Goal: Check status: Check status

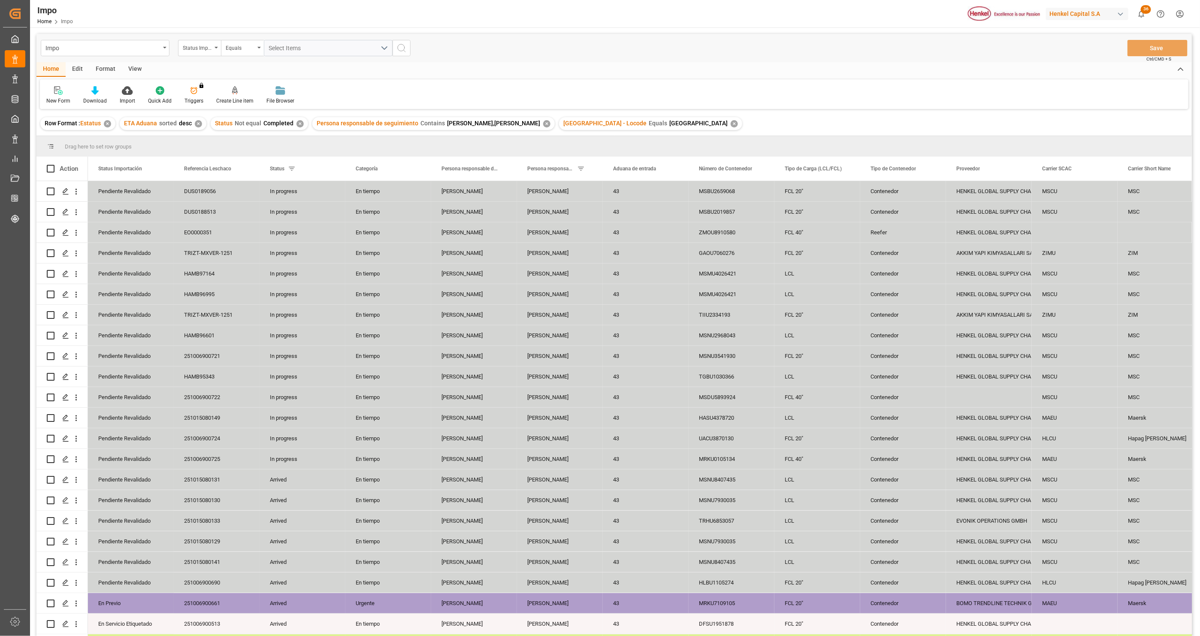
click at [133, 75] on div "View" at bounding box center [135, 69] width 26 height 15
click at [100, 94] on icon at bounding box center [97, 90] width 9 height 9
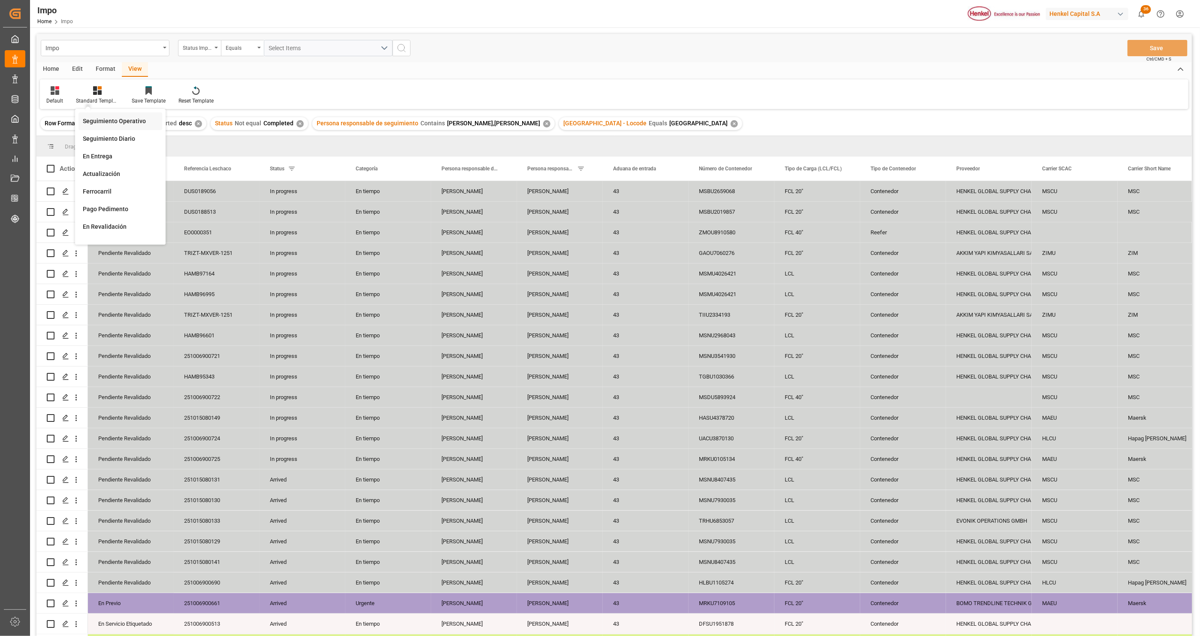
click at [103, 123] on div "Seguimiento Operativo" at bounding box center [120, 121] width 75 height 9
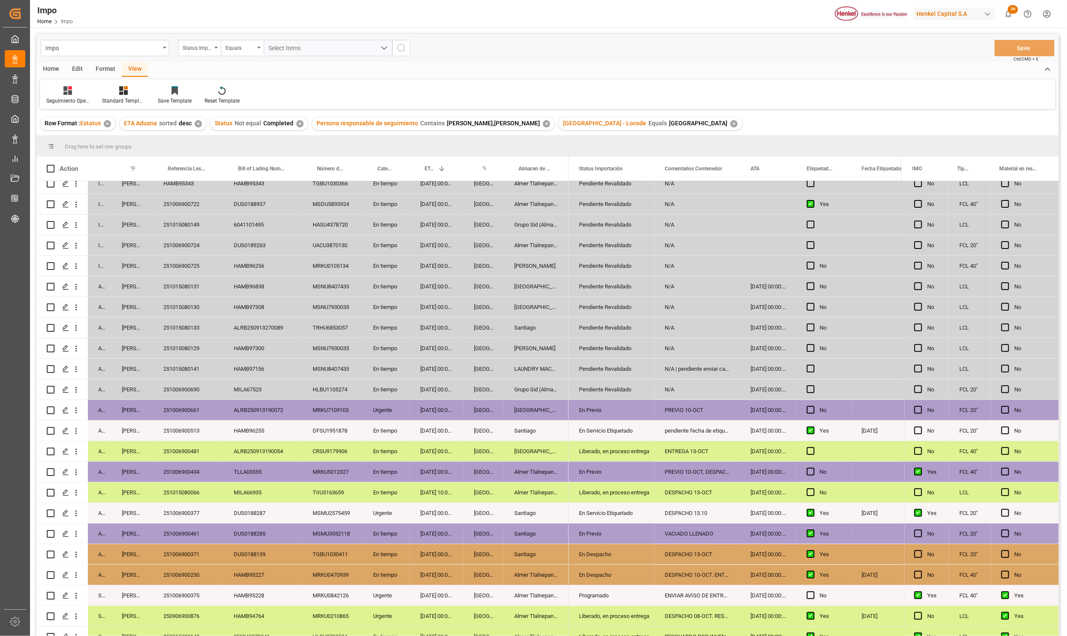
scroll to position [204, 0]
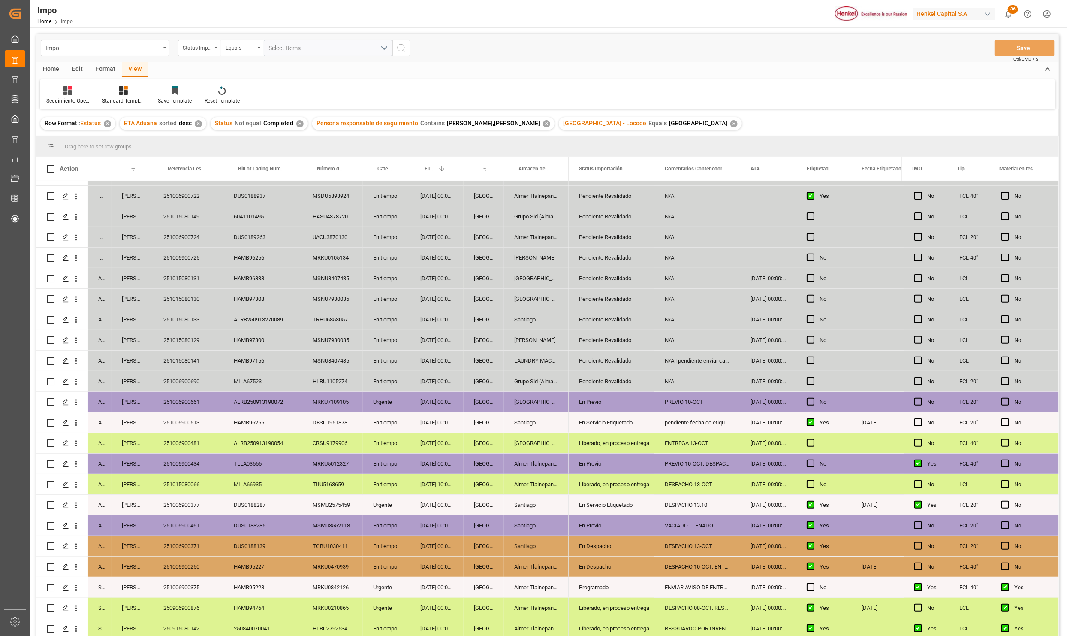
click at [169, 458] on div "251006900434" at bounding box center [188, 463] width 70 height 20
click at [230, 353] on div "HAMB97156" at bounding box center [263, 360] width 79 height 20
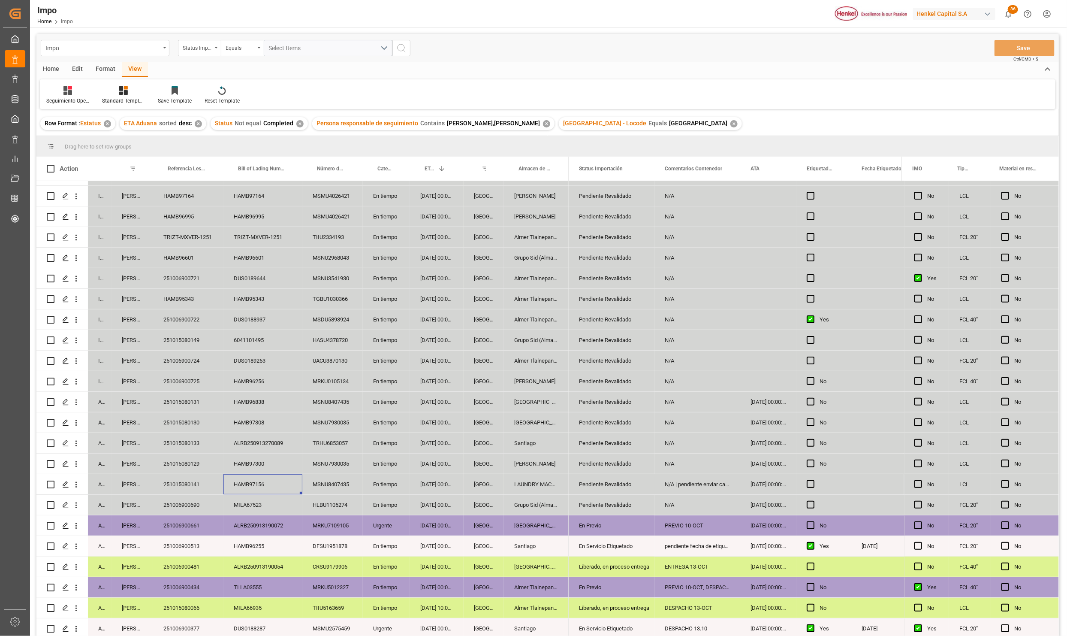
scroll to position [75, 0]
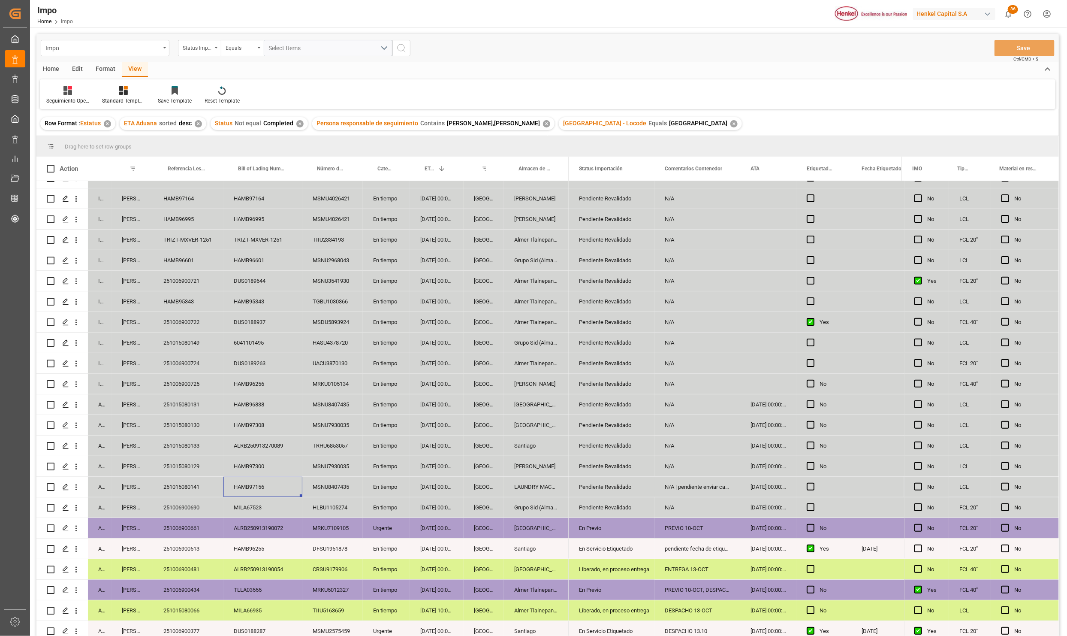
click at [237, 423] on div "HAMB97308" at bounding box center [263, 425] width 79 height 20
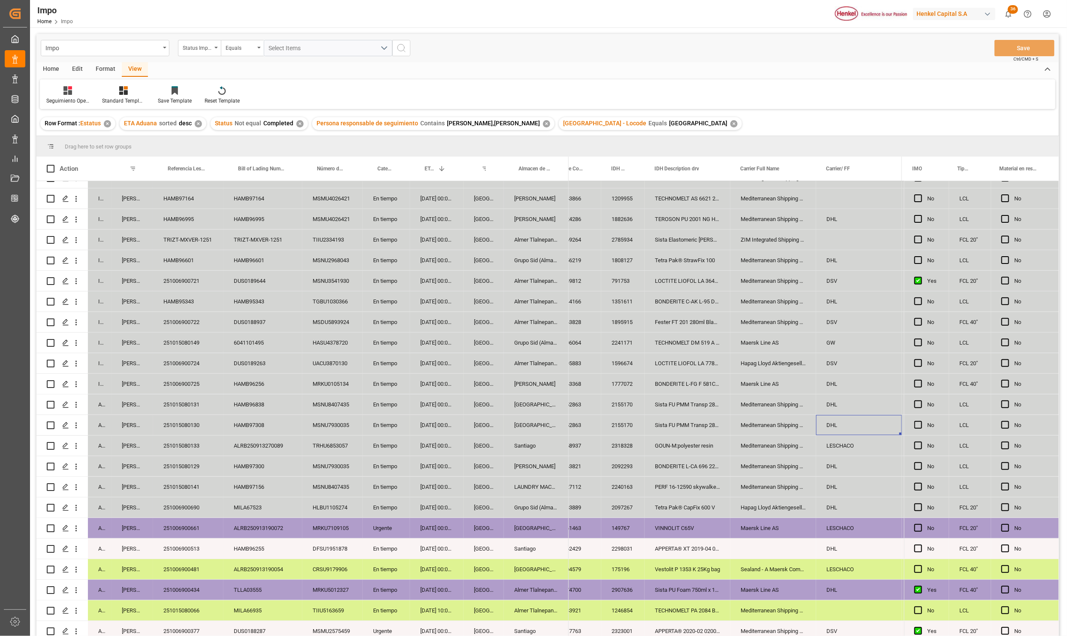
scroll to position [0, 0]
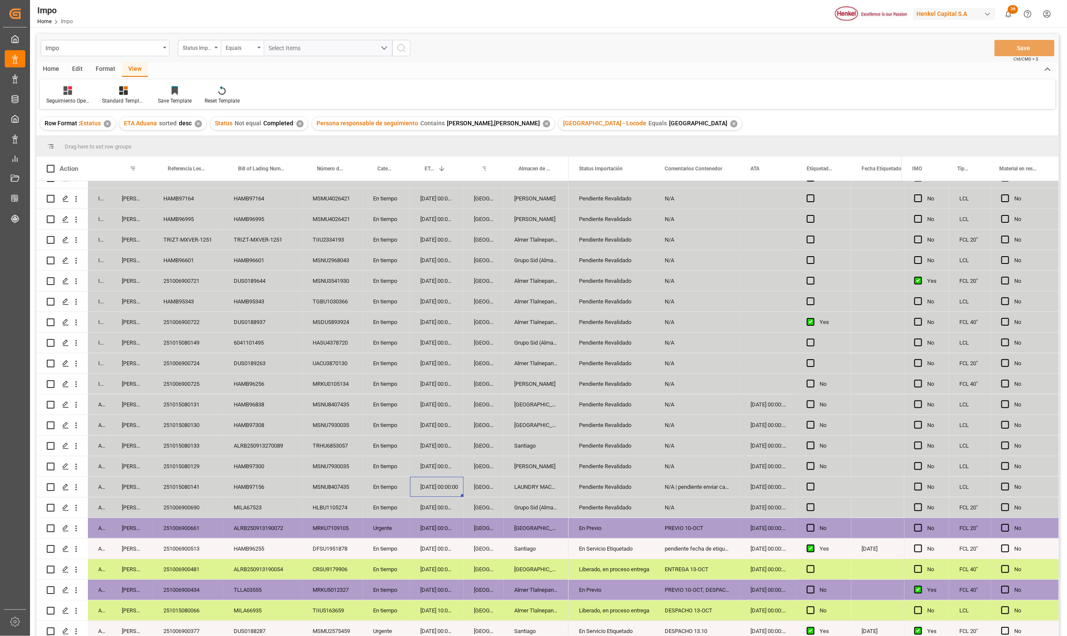
click at [192, 453] on div "251015080133" at bounding box center [188, 445] width 70 height 20
click at [199, 408] on div "251015080131" at bounding box center [188, 404] width 70 height 20
click at [202, 419] on div "251015080130" at bounding box center [188, 425] width 70 height 20
click at [206, 442] on div "251015080133" at bounding box center [188, 445] width 70 height 20
click at [600, 528] on div "En Previo" at bounding box center [611, 528] width 65 height 20
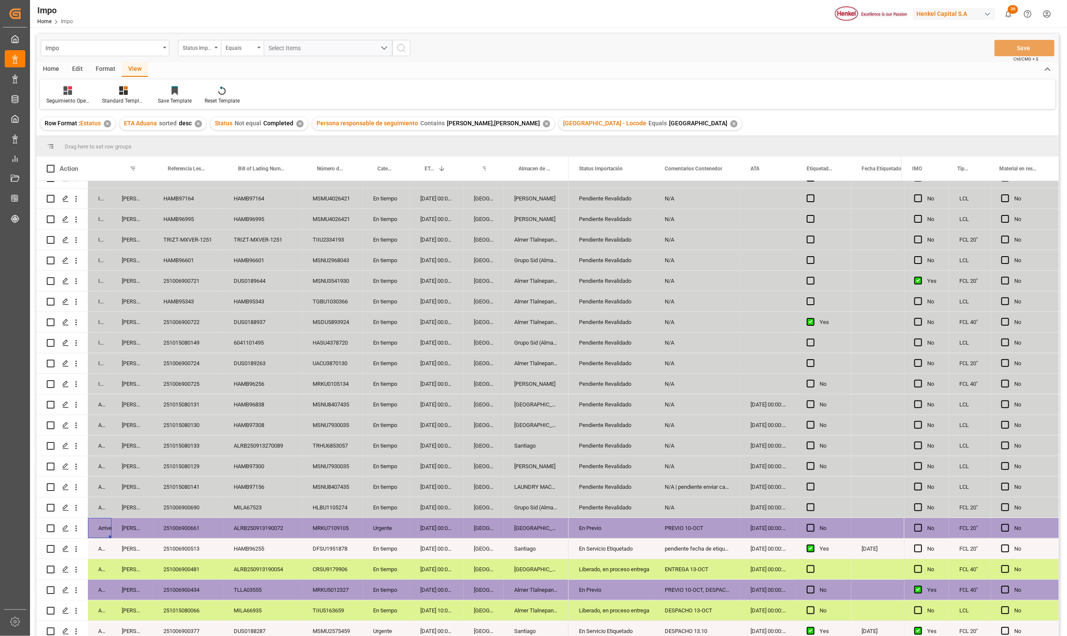
click at [177, 216] on div "HAMB96995" at bounding box center [188, 219] width 70 height 20
click at [177, 216] on input "HAMB96995" at bounding box center [188, 224] width 57 height 16
type input "251015080156"
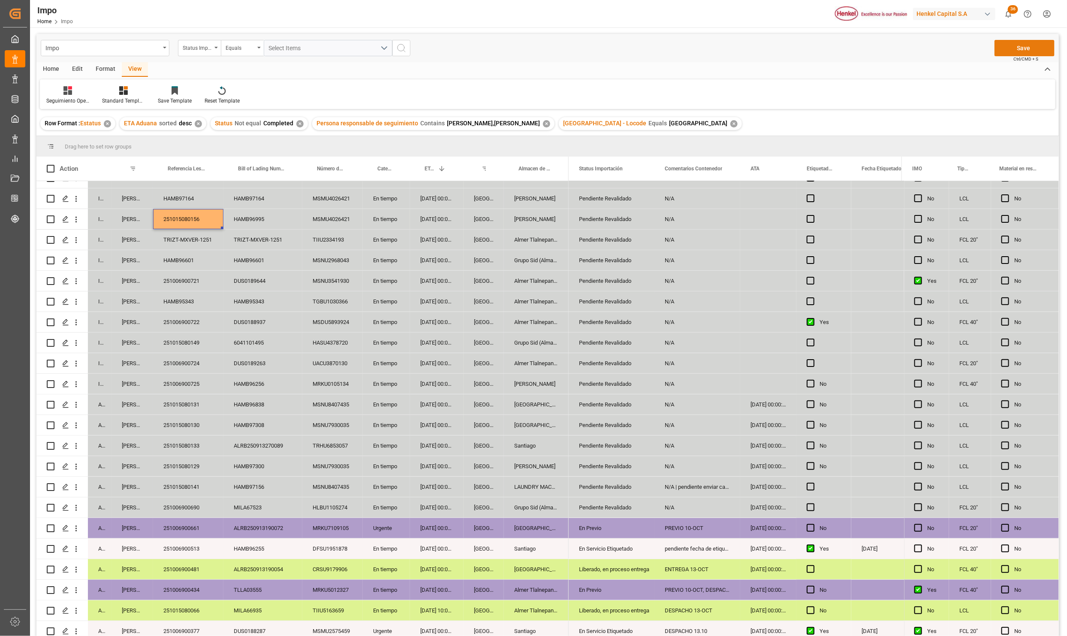
click at [1018, 45] on div "Impo Status Importación Equals Select Items Save Ctrl/CMD + S" at bounding box center [547, 48] width 1023 height 28
click at [1017, 48] on button "Save" at bounding box center [1025, 48] width 60 height 16
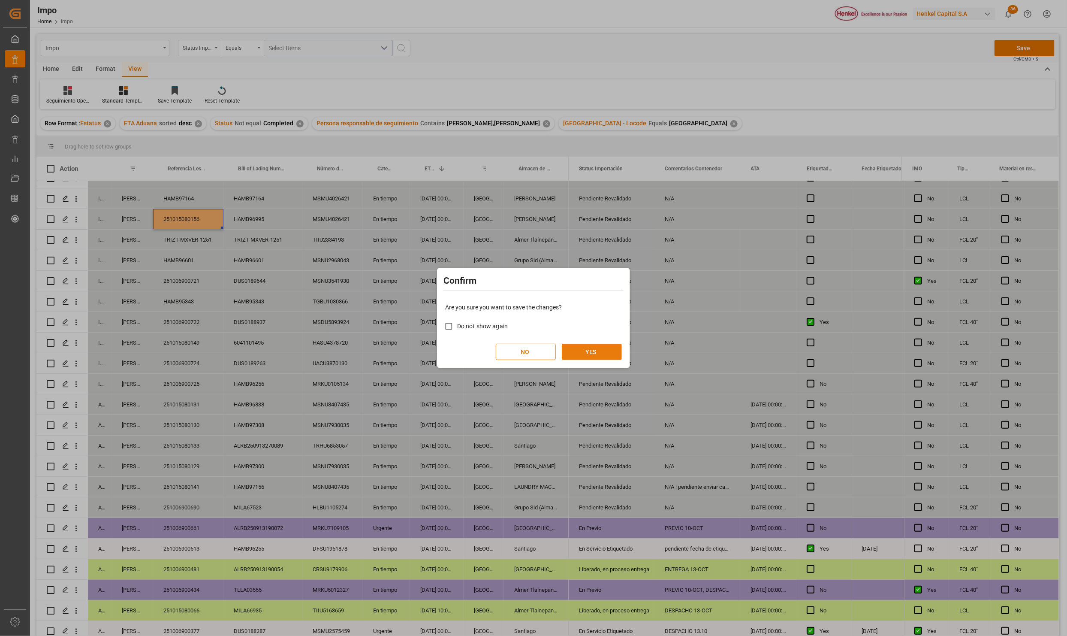
click at [592, 346] on button "YES" at bounding box center [592, 352] width 60 height 16
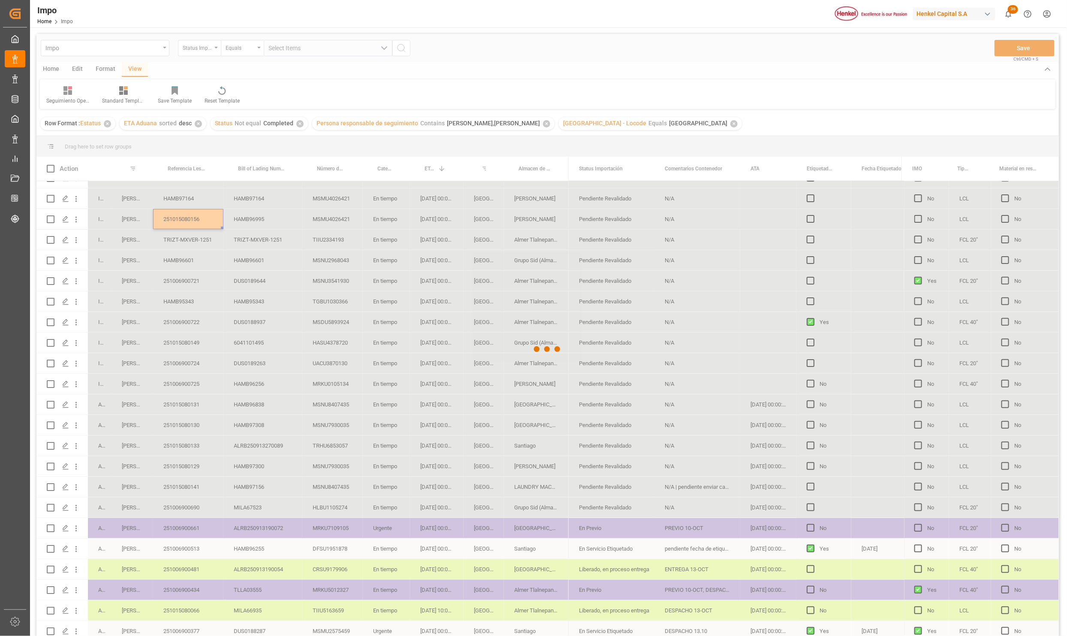
click at [181, 216] on div at bounding box center [547, 349] width 1023 height 631
click at [242, 222] on div at bounding box center [547, 349] width 1023 height 631
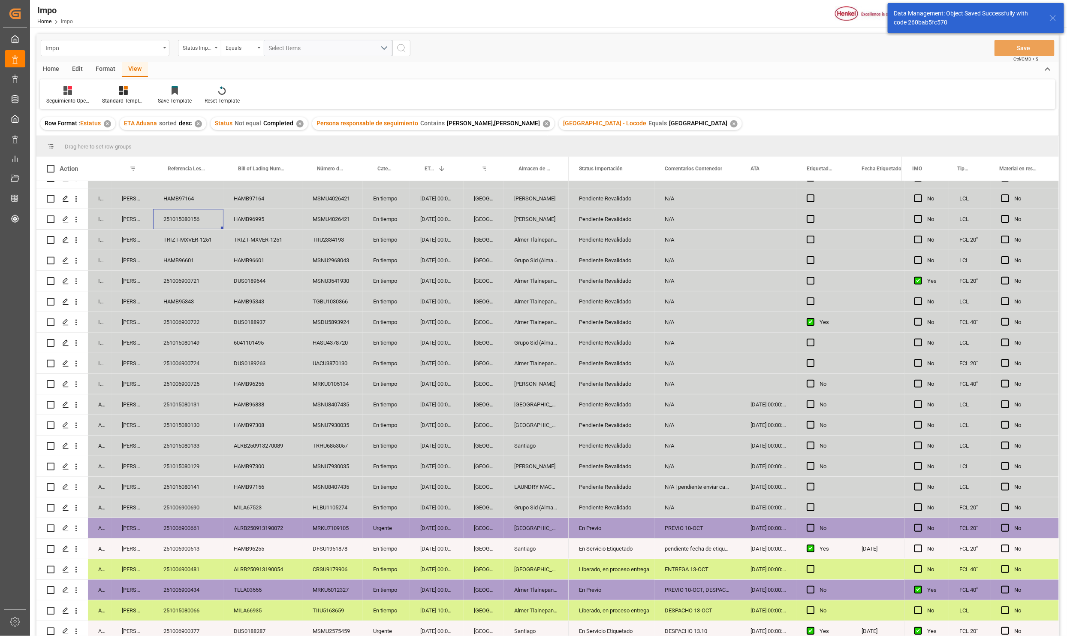
click at [228, 220] on div "HAMB96995" at bounding box center [263, 219] width 79 height 20
click at [185, 224] on div "251015080156" at bounding box center [188, 219] width 70 height 20
click at [237, 219] on div "HAMB96995" at bounding box center [263, 219] width 79 height 20
click at [327, 220] on div "MSMU4026421" at bounding box center [332, 219] width 60 height 20
click at [411, 221] on div "16-10-2025 00:00:00" at bounding box center [437, 219] width 54 height 20
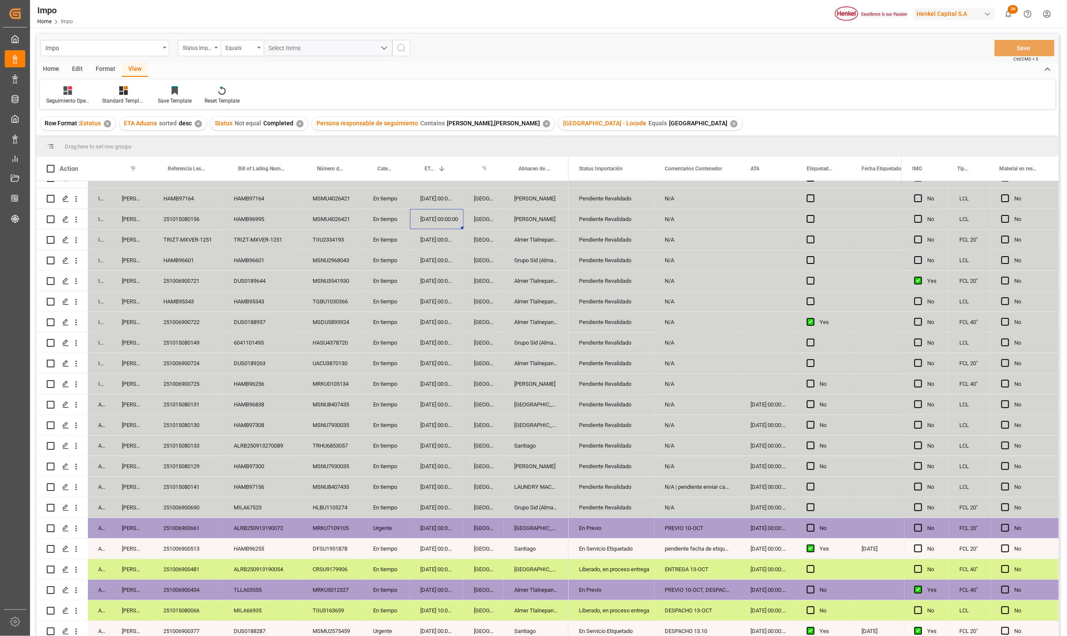
click at [435, 222] on div "16-10-2025 00:00:00" at bounding box center [437, 219] width 54 height 20
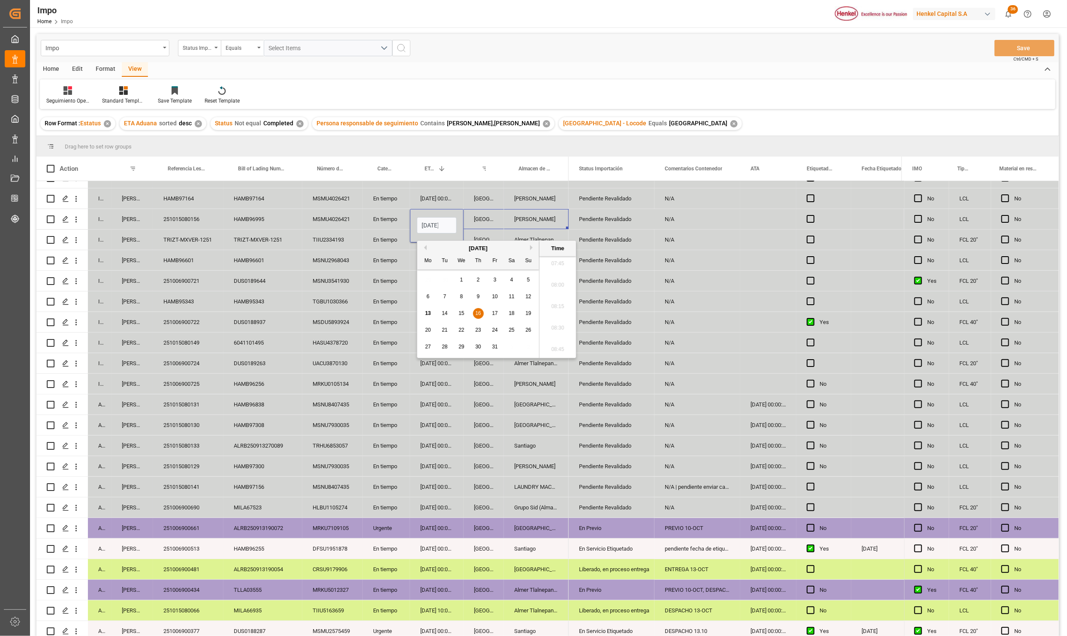
scroll to position [0, 31]
drag, startPoint x: 420, startPoint y: 224, endPoint x: 529, endPoint y: 229, distance: 109.5
click at [529, 229] on div "In progress Karla Chavez 251015080156 HAMB96995 MSMU4026421 En tiempo 16-10-202…" at bounding box center [302, 219] width 532 height 21
type input "17-10-2025 00:00"
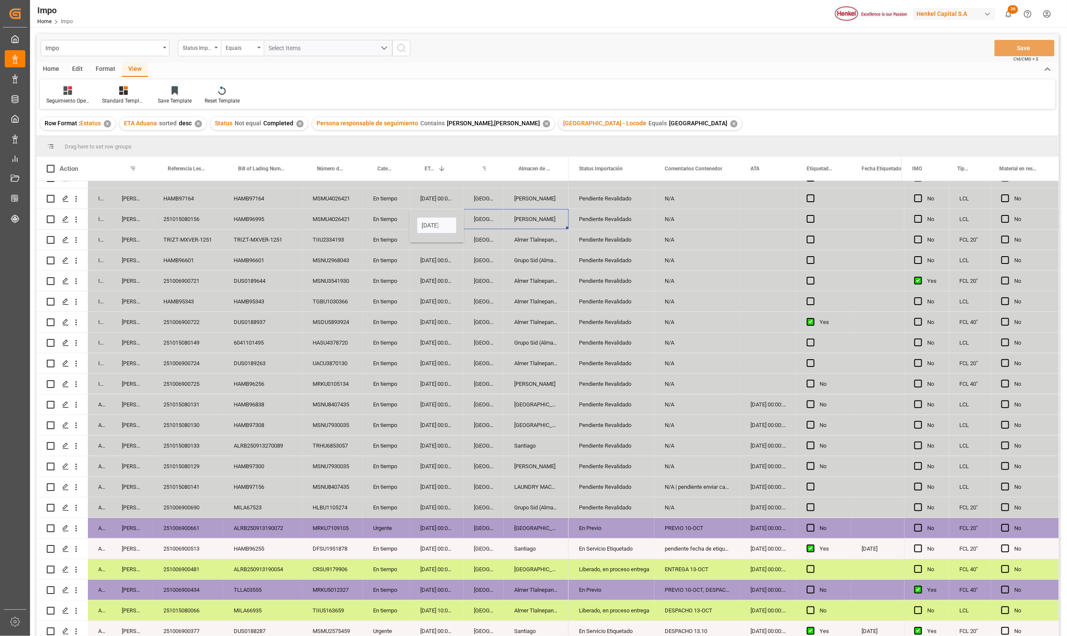
click at [531, 286] on div "Almer Tlalnepantla" at bounding box center [536, 281] width 65 height 20
click at [1034, 43] on button "Save" at bounding box center [1025, 48] width 60 height 16
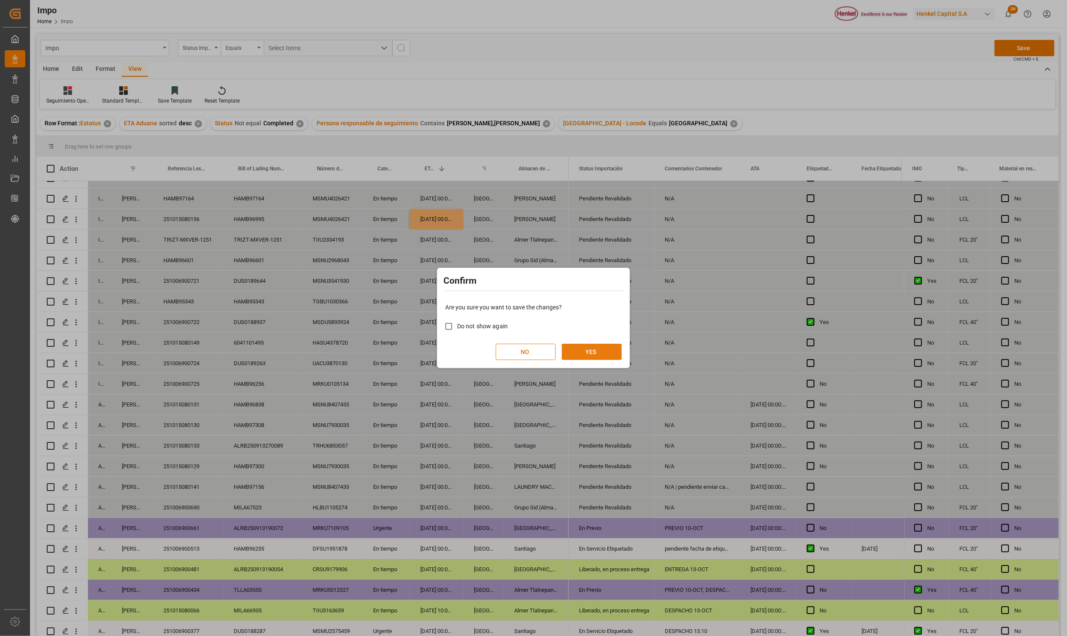
click at [601, 346] on button "YES" at bounding box center [592, 352] width 60 height 16
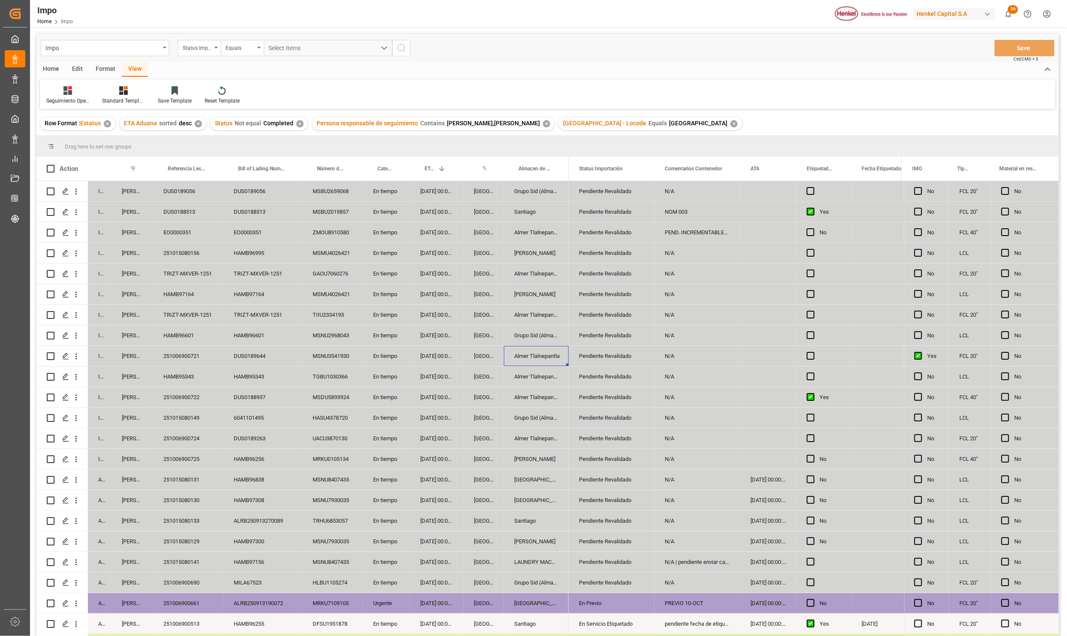
click at [448, 386] on div "16-10-2025 00:00:00" at bounding box center [437, 376] width 54 height 20
click at [193, 367] on div "HAMB95343" at bounding box center [188, 376] width 70 height 20
click at [191, 372] on div "HAMB95343" at bounding box center [188, 376] width 70 height 20
click at [191, 372] on div "HAMB95343" at bounding box center [188, 381] width 70 height 30
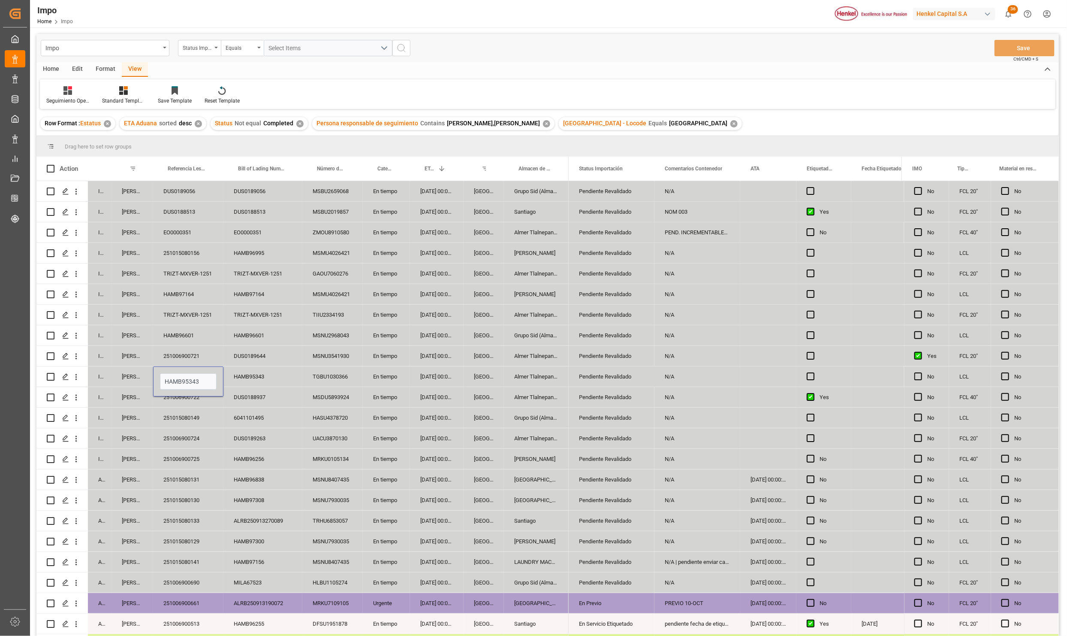
click at [191, 372] on div "HAMB95343" at bounding box center [188, 381] width 70 height 30
click at [192, 380] on input "HAMB95343" at bounding box center [188, 381] width 57 height 16
paste input "251015080155"
type input "251015080155"
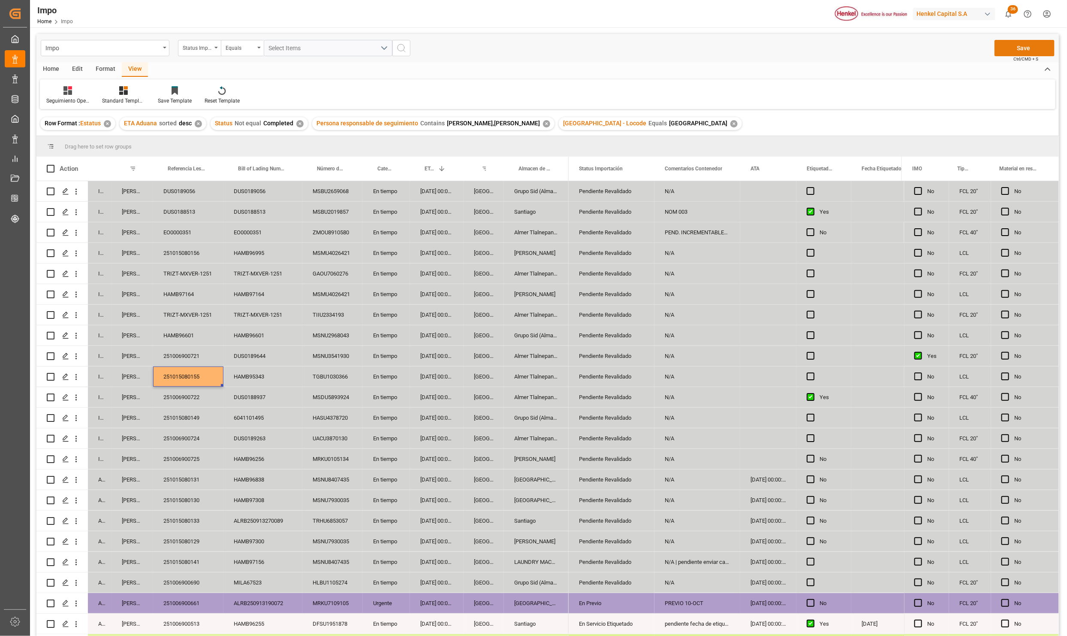
click at [1040, 43] on button "Save" at bounding box center [1025, 48] width 60 height 16
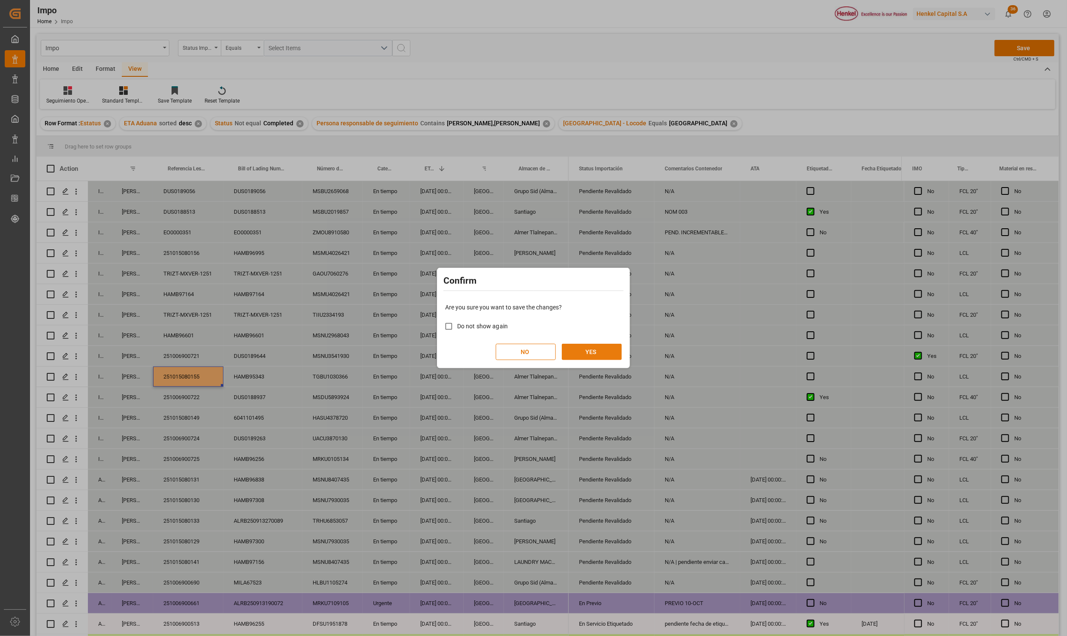
click at [604, 351] on button "YES" at bounding box center [592, 352] width 60 height 16
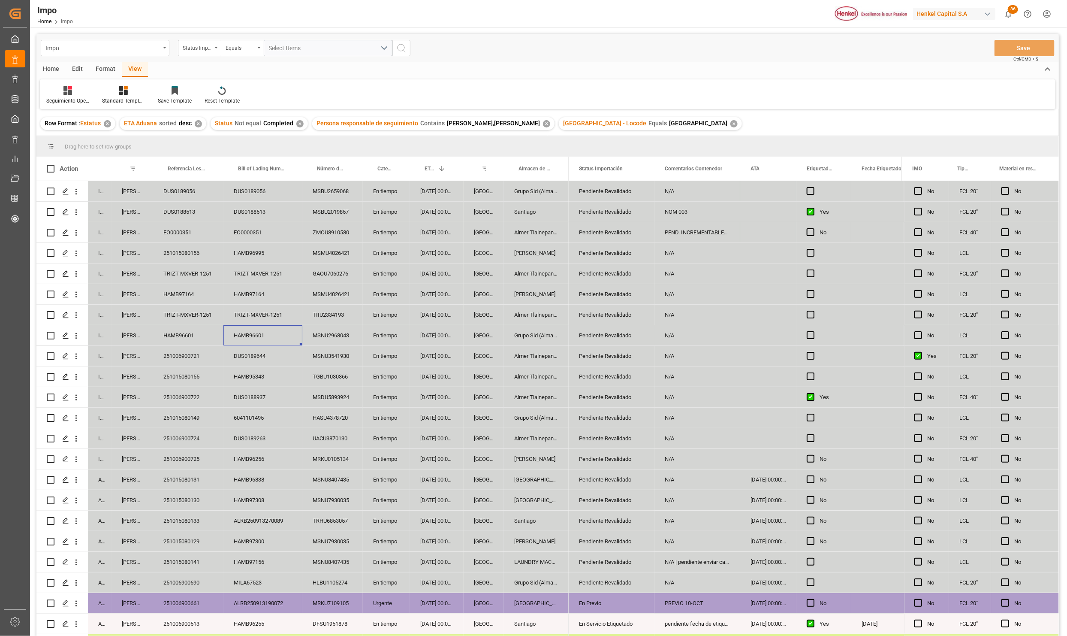
click at [242, 340] on div "HAMB96601" at bounding box center [263, 335] width 79 height 20
click at [331, 461] on div "MRKU0105134" at bounding box center [332, 459] width 60 height 20
click at [564, 453] on div "Almer Apodaca" at bounding box center [536, 459] width 65 height 20
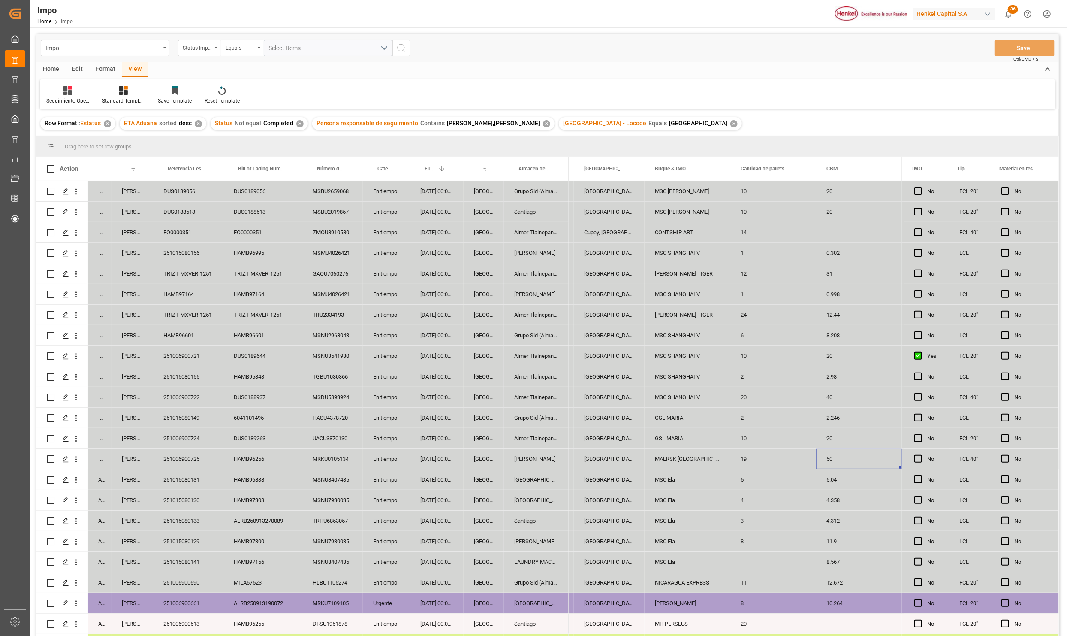
scroll to position [0, 1101]
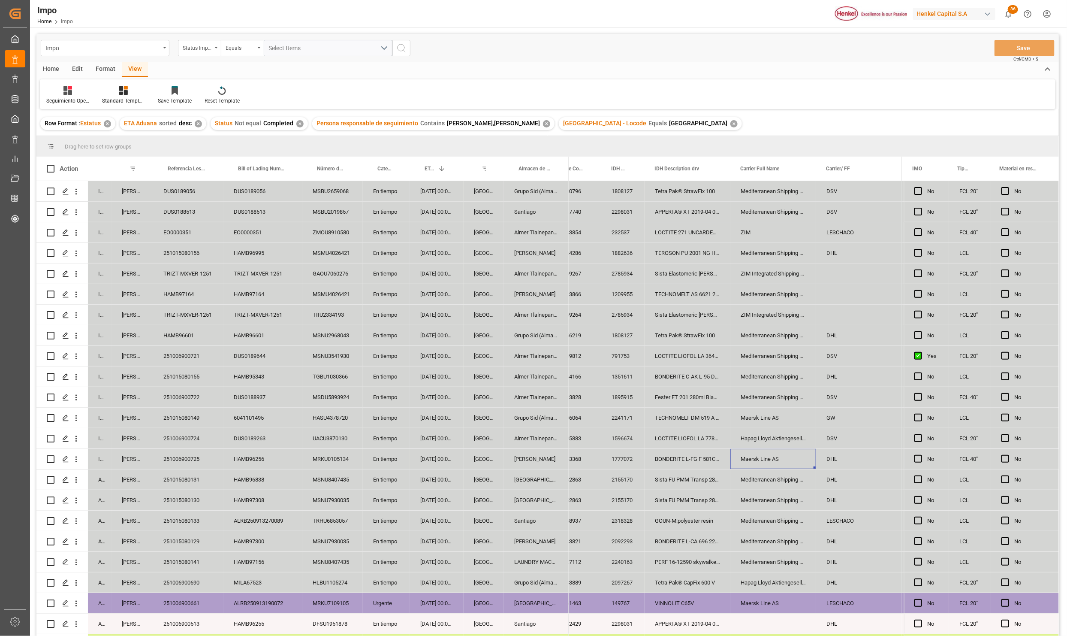
click at [230, 465] on div "HAMB96256" at bounding box center [263, 459] width 79 height 20
click at [320, 461] on div "MRKU0105134" at bounding box center [332, 459] width 60 height 20
click at [548, 545] on div "Almer Apodaca" at bounding box center [536, 541] width 65 height 20
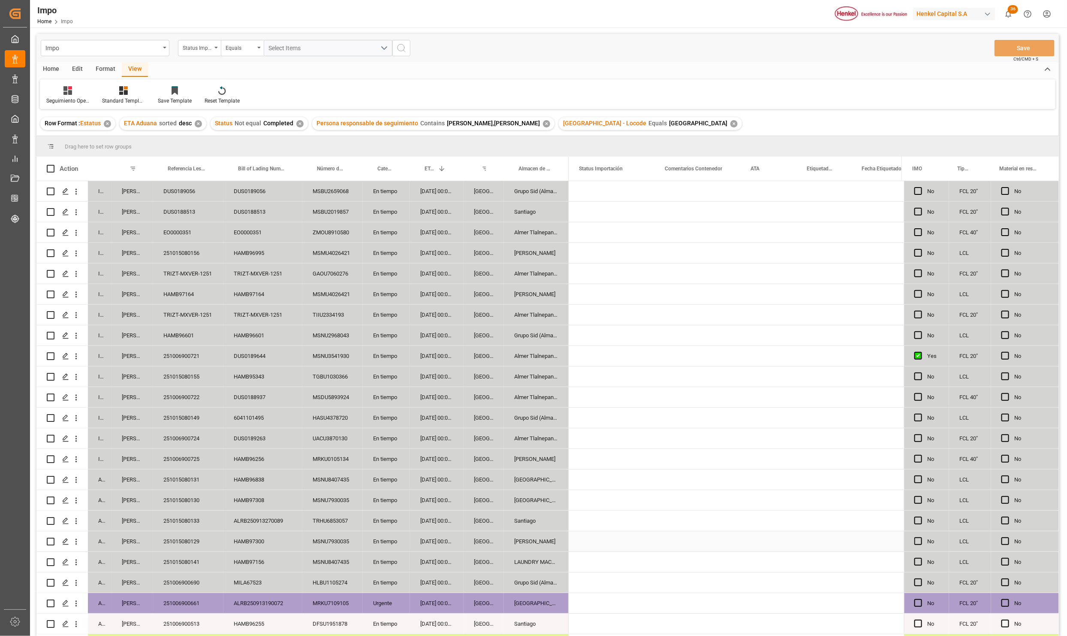
scroll to position [0, 0]
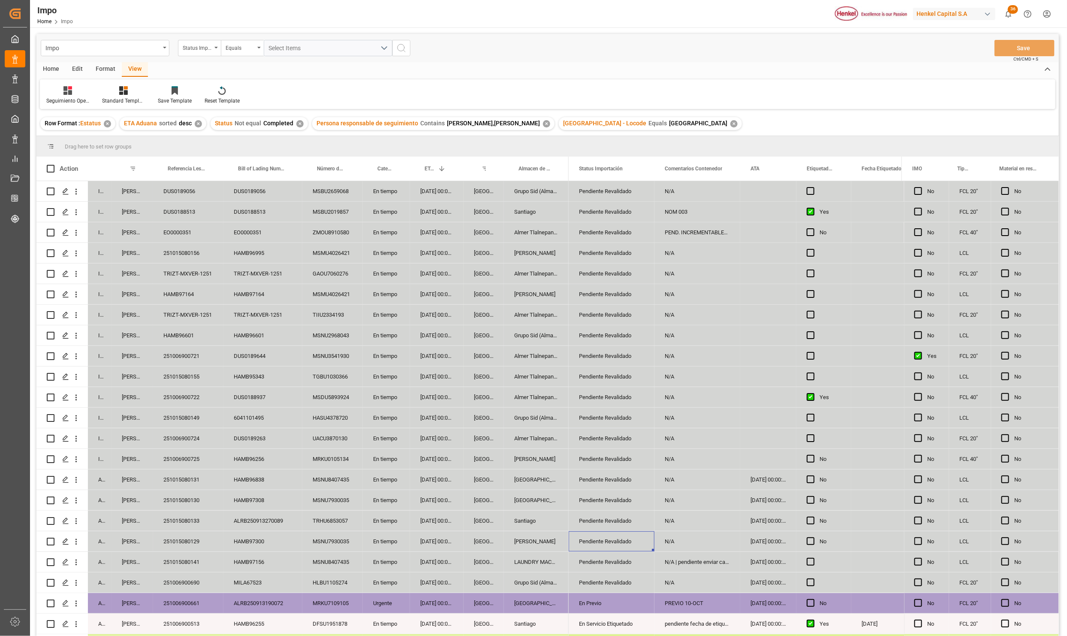
click at [188, 463] on div "251006900725" at bounding box center [188, 459] width 70 height 20
click at [193, 457] on div "251006900725" at bounding box center [188, 459] width 70 height 20
click at [193, 457] on input "251006900725" at bounding box center [188, 464] width 57 height 16
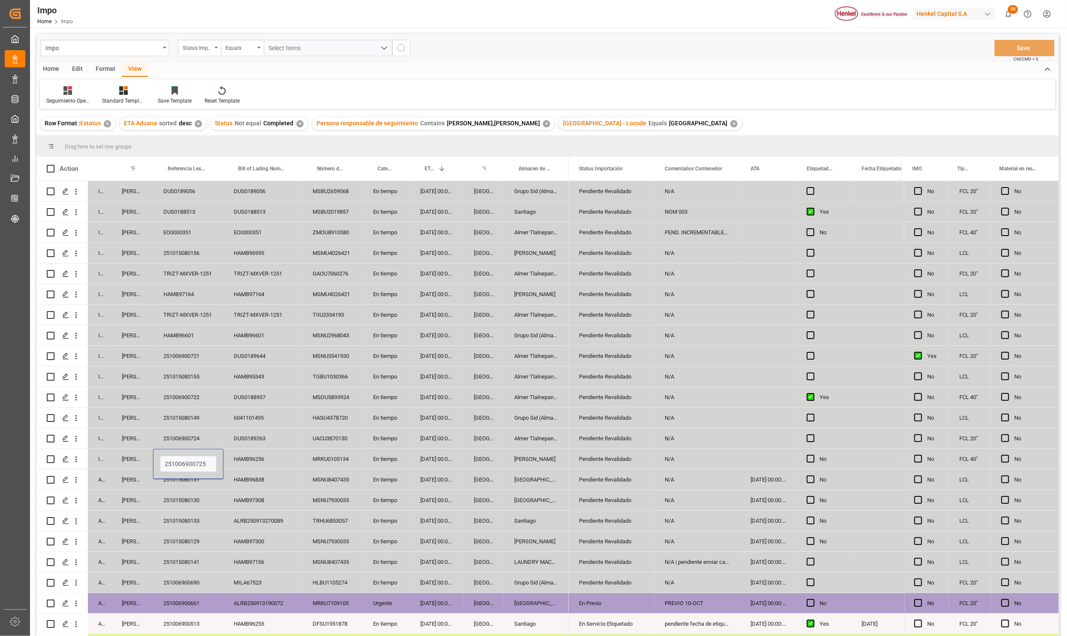
click at [355, 497] on div "MSNU7930035" at bounding box center [332, 500] width 60 height 20
click at [215, 437] on div "251006900724" at bounding box center [188, 438] width 70 height 20
drag, startPoint x: 291, startPoint y: 469, endPoint x: 282, endPoint y: 463, distance: 10.6
click at [291, 469] on div "HAMB96838" at bounding box center [263, 479] width 79 height 20
click at [253, 457] on div "HAMB96256" at bounding box center [263, 459] width 79 height 20
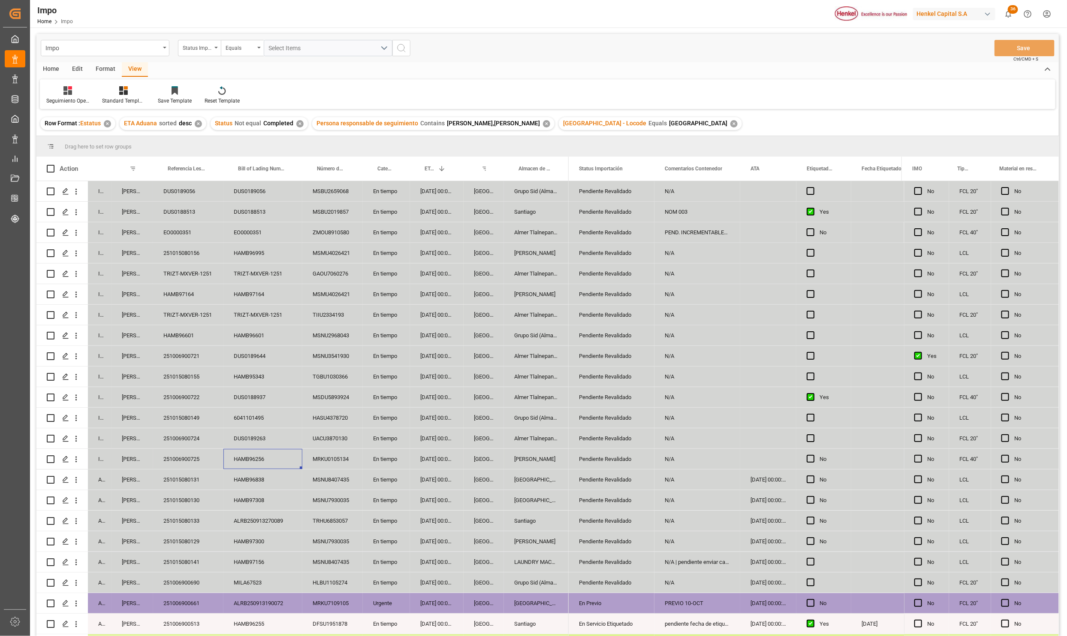
scroll to position [204, 0]
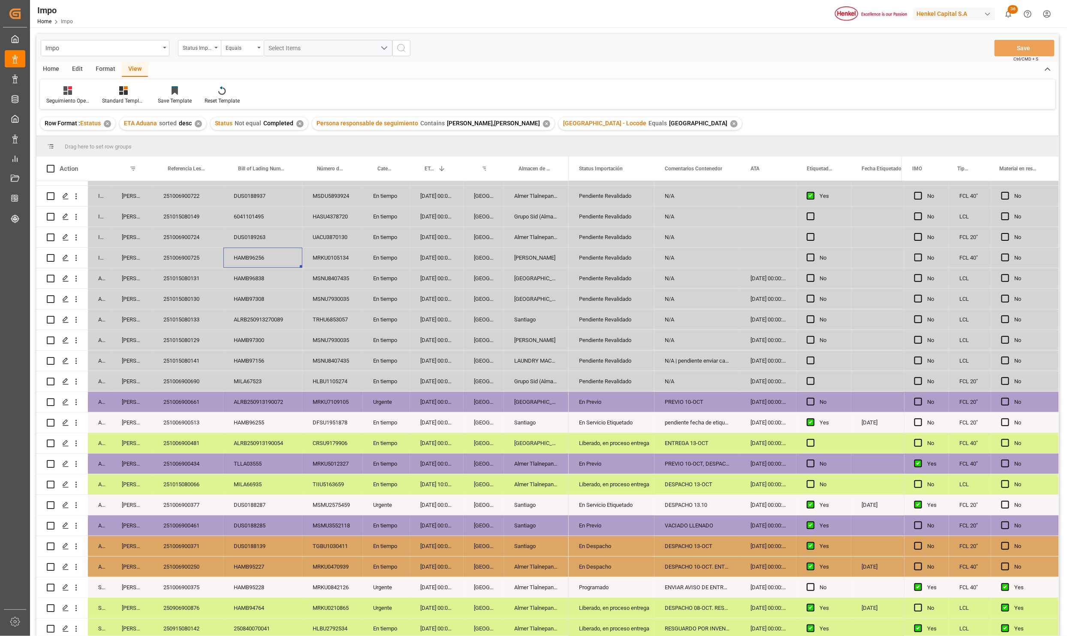
click at [695, 500] on div "DESPACHO 13.10" at bounding box center [698, 505] width 86 height 20
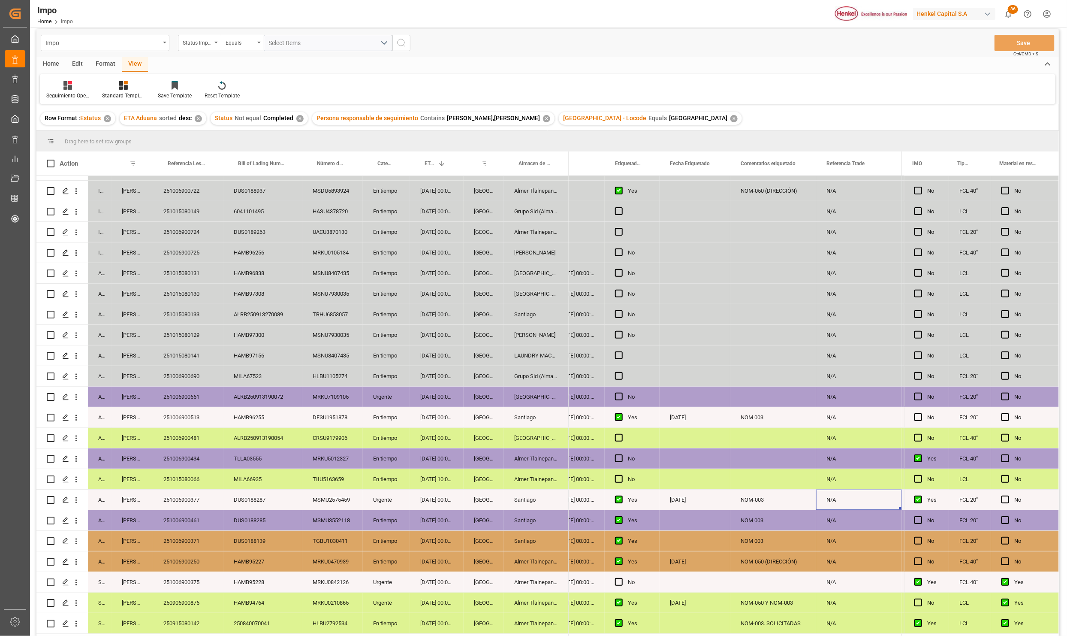
scroll to position [0, 0]
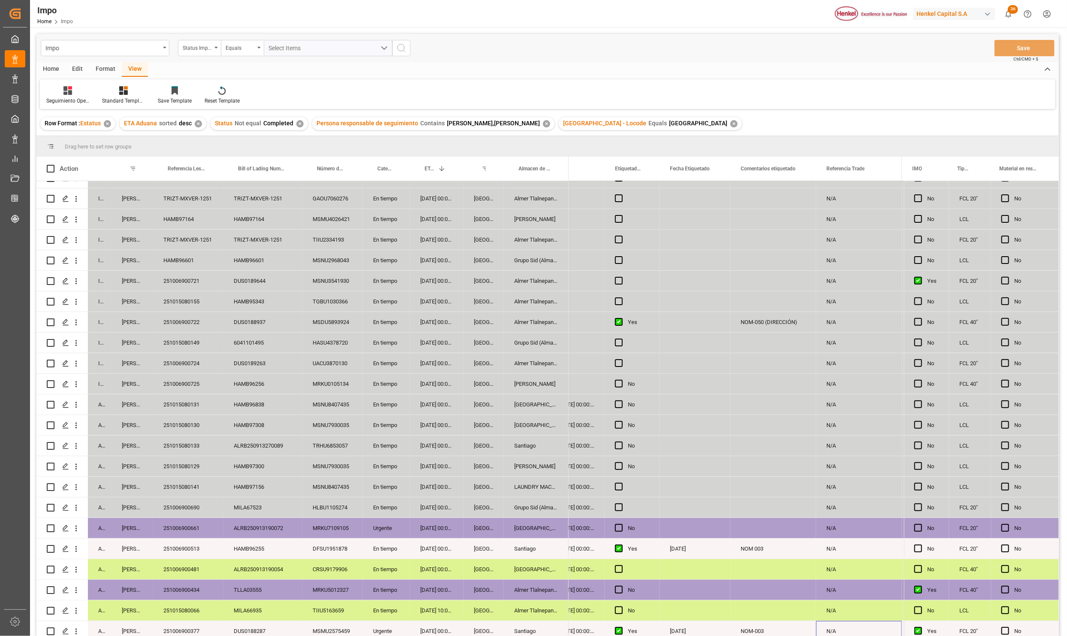
click at [248, 324] on div "DUS0188937" at bounding box center [263, 322] width 79 height 20
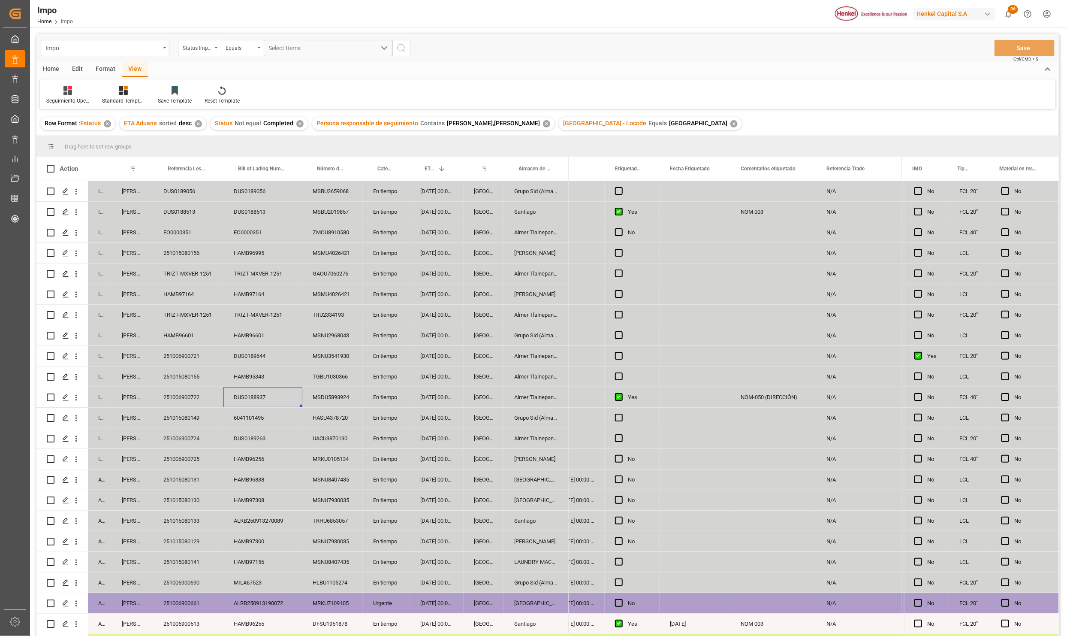
click at [194, 314] on div "TRIZT-MXVER-1251" at bounding box center [188, 315] width 70 height 20
click at [194, 314] on input "TRIZT-MXVER-1251" at bounding box center [188, 319] width 57 height 16
type input "251006900740"
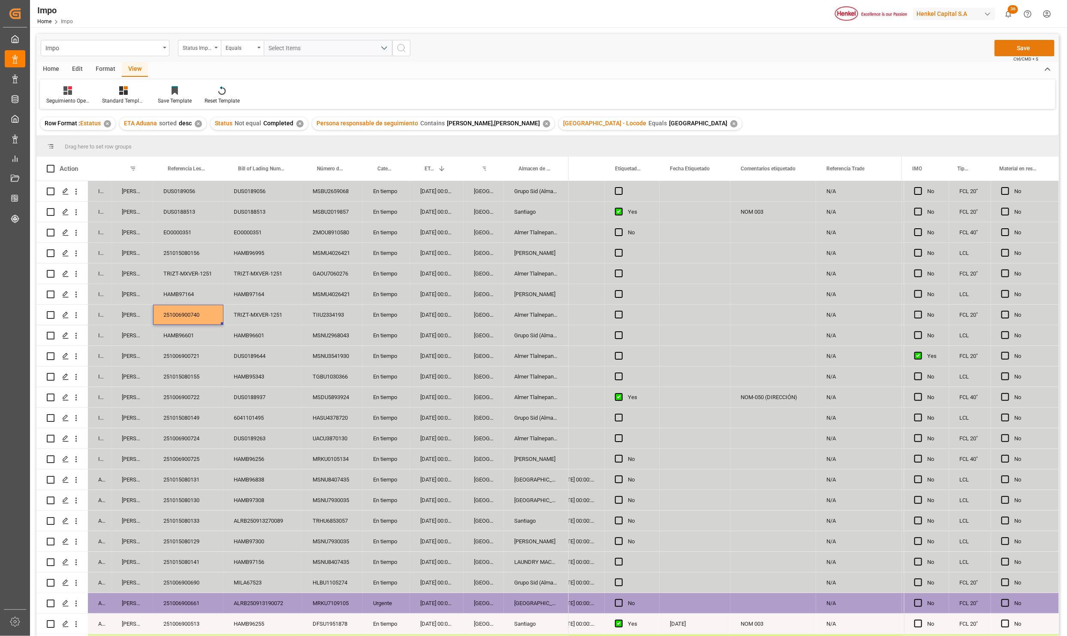
click at [1008, 53] on button "Save" at bounding box center [1025, 48] width 60 height 16
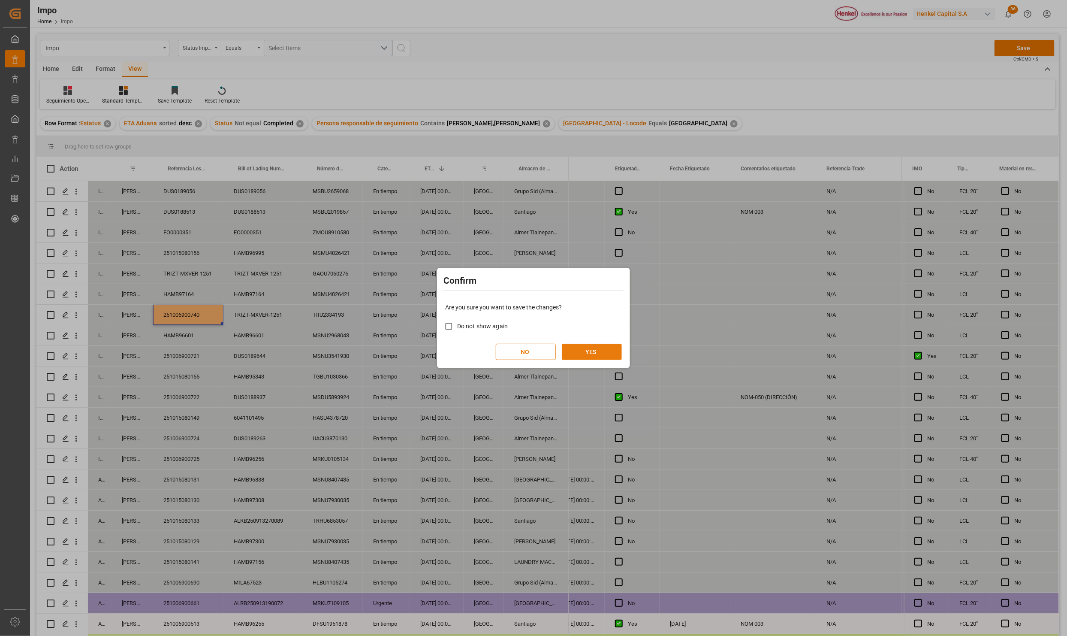
click at [589, 348] on button "YES" at bounding box center [592, 352] width 60 height 16
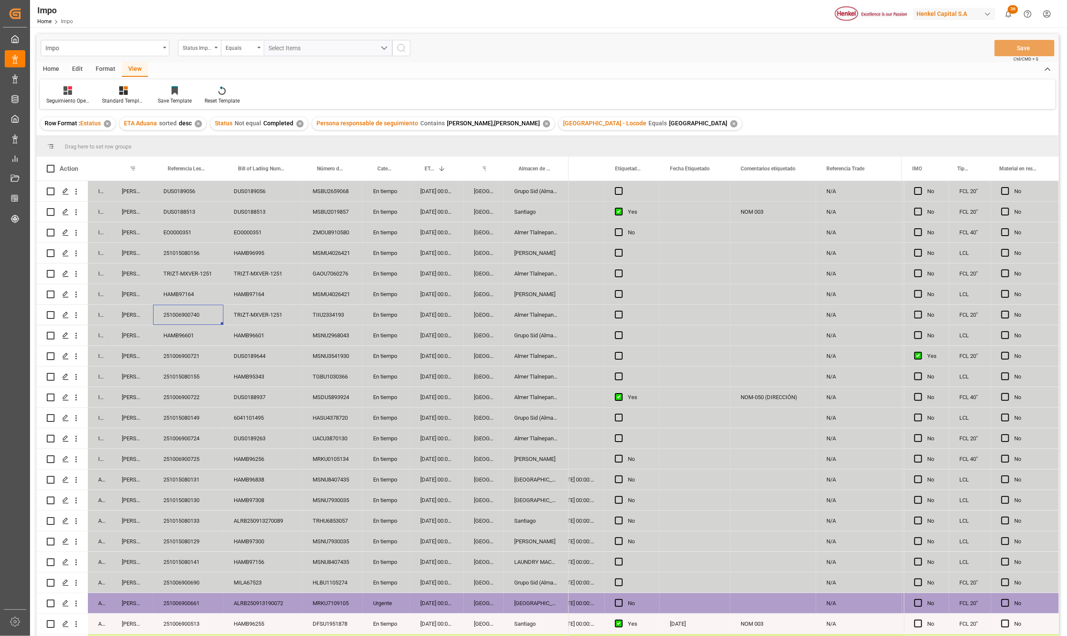
click at [181, 233] on div "EO0000351" at bounding box center [188, 232] width 70 height 20
drag, startPoint x: 381, startPoint y: 230, endPoint x: 452, endPoint y: 230, distance: 71.2
click at [381, 230] on div "En tiempo" at bounding box center [386, 232] width 47 height 20
click at [469, 230] on div "Veracruz" at bounding box center [484, 232] width 40 height 20
click at [430, 230] on div "19-10-2025 00:00:00" at bounding box center [437, 232] width 54 height 20
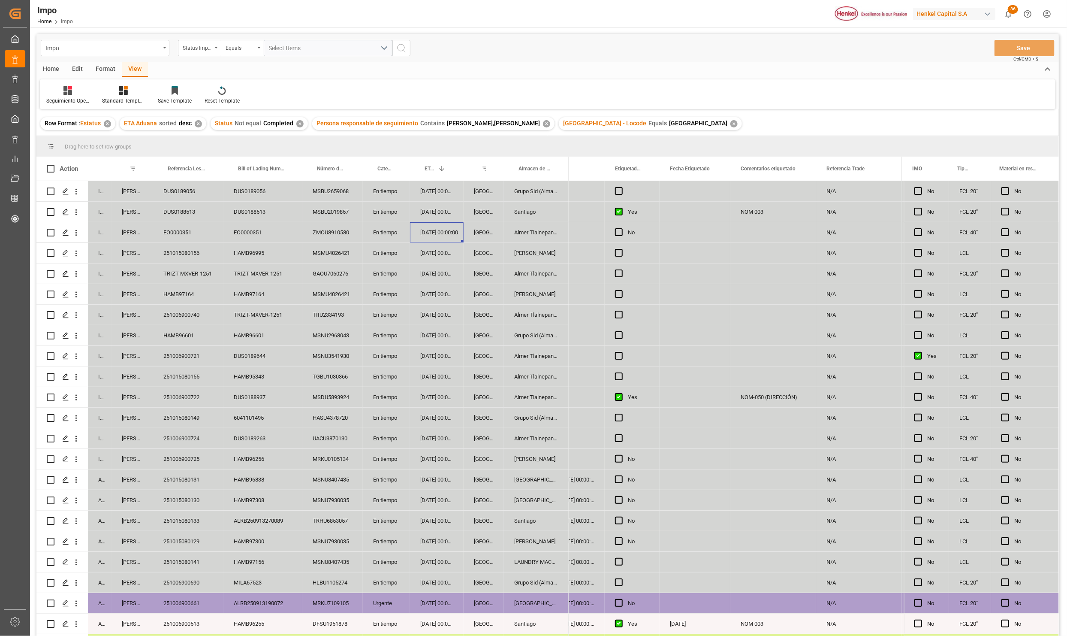
click at [349, 233] on div "ZMOU8910580" at bounding box center [332, 232] width 60 height 20
click at [248, 354] on div "DUS0189644" at bounding box center [263, 356] width 79 height 20
click at [174, 222] on div "EO0000351" at bounding box center [188, 232] width 70 height 20
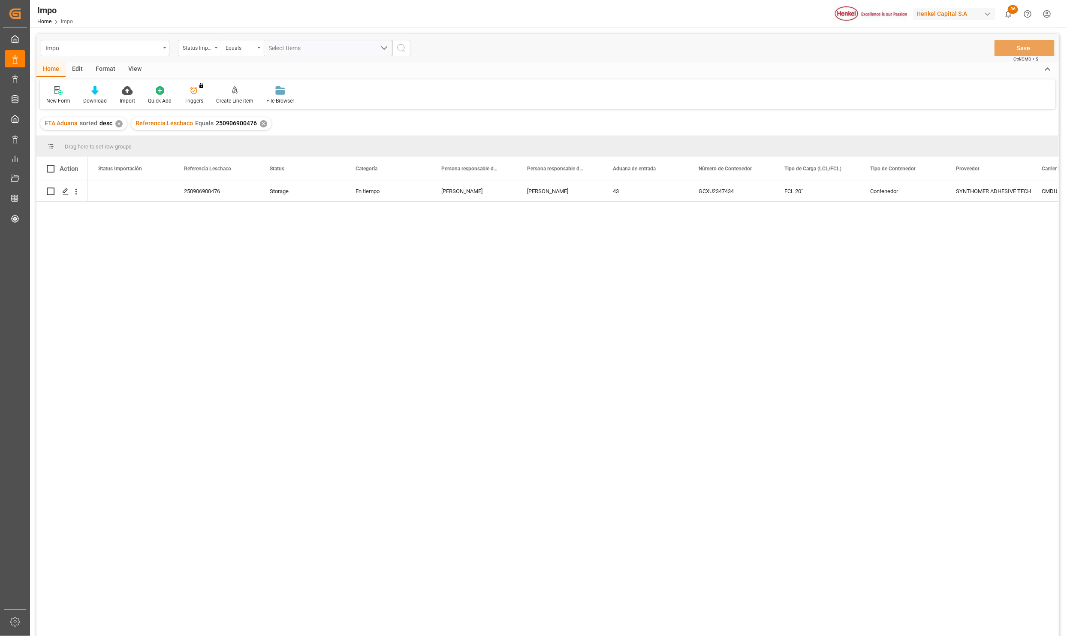
click at [132, 63] on div "View" at bounding box center [135, 69] width 26 height 15
click at [108, 86] on div at bounding box center [97, 90] width 43 height 9
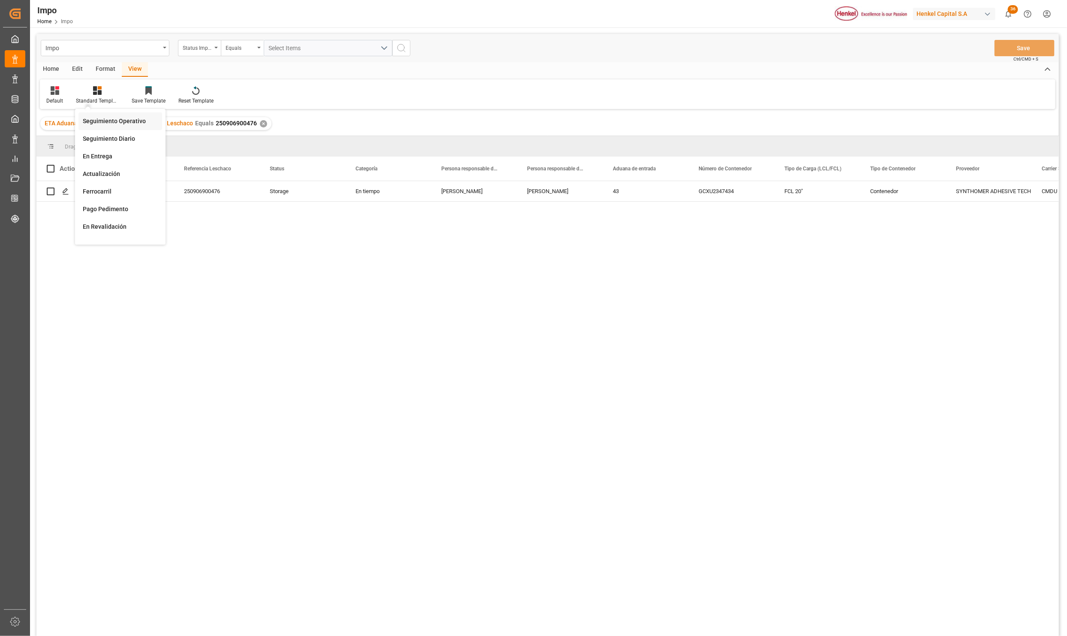
click at [100, 121] on div "Seguimiento Operativo" at bounding box center [120, 121] width 75 height 9
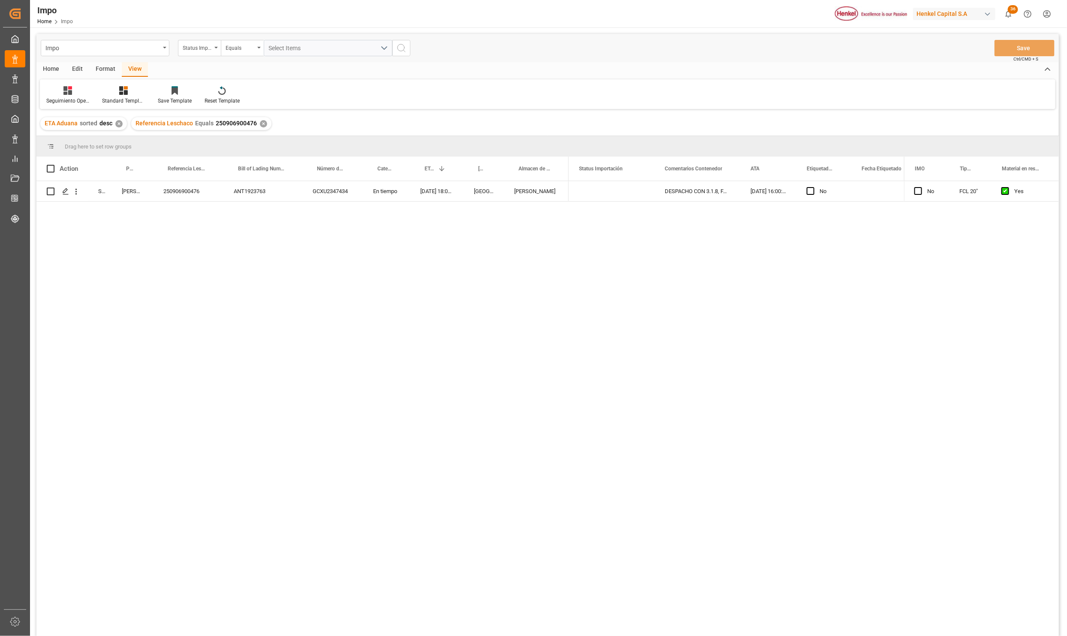
click at [205, 247] on div "Storage Martha Gonzalez 250906900476 ANT1923763 GCXU2347434 En tiempo 03-09-202…" at bounding box center [547, 410] width 1023 height 458
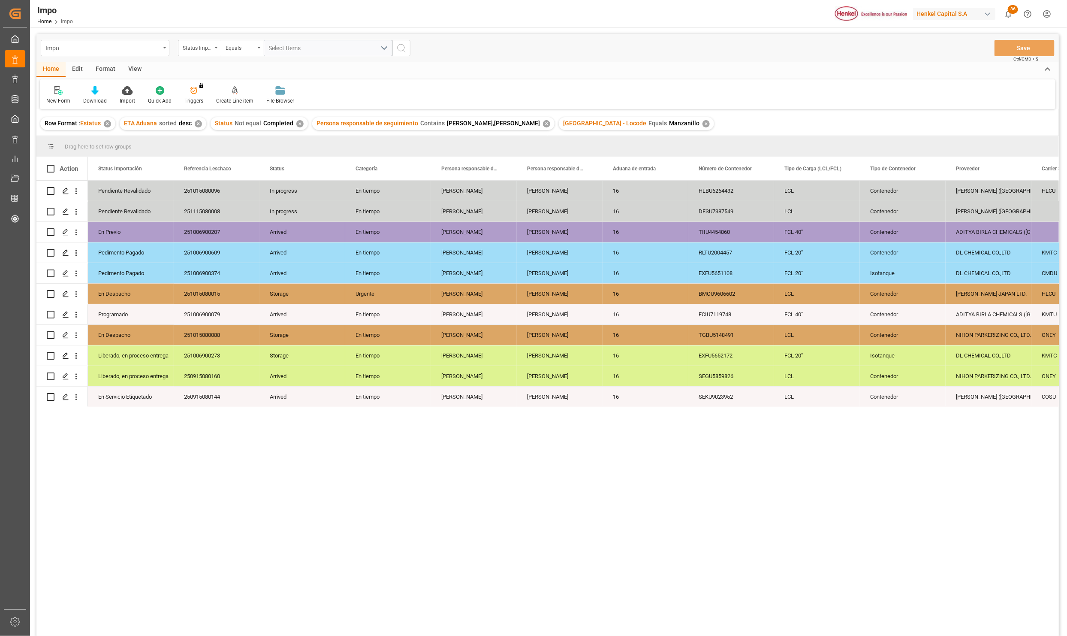
click at [131, 68] on div "View" at bounding box center [135, 69] width 26 height 15
click at [93, 91] on icon at bounding box center [97, 90] width 9 height 9
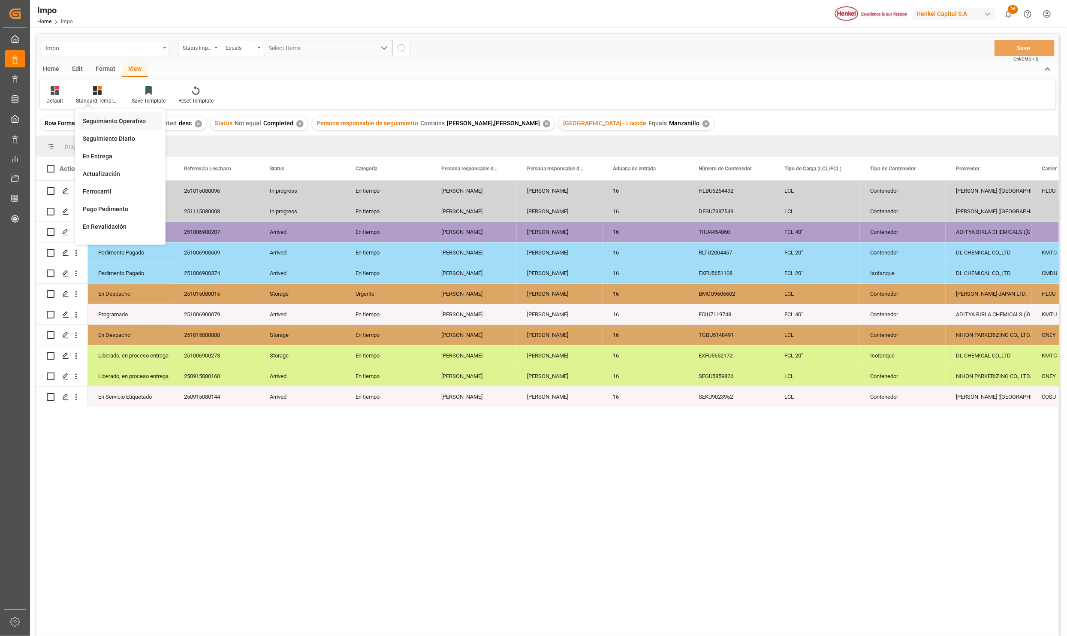
click at [103, 119] on div "Seguimiento Operativo" at bounding box center [120, 121] width 75 height 9
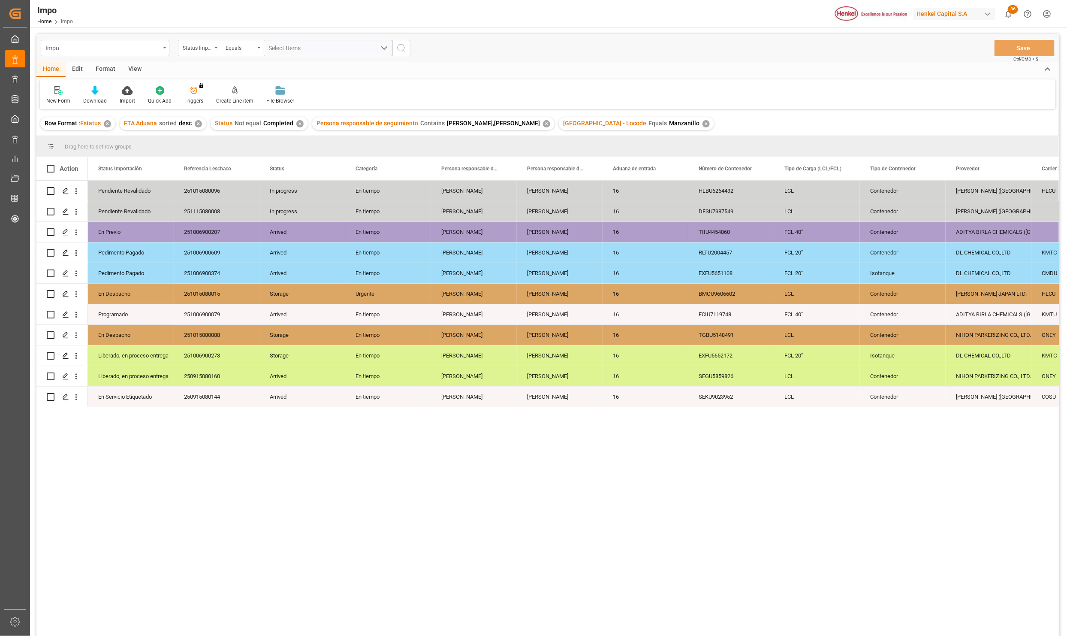
click at [109, 75] on div "Format" at bounding box center [105, 69] width 33 height 15
click at [65, 96] on div "Filter Rows" at bounding box center [59, 95] width 38 height 19
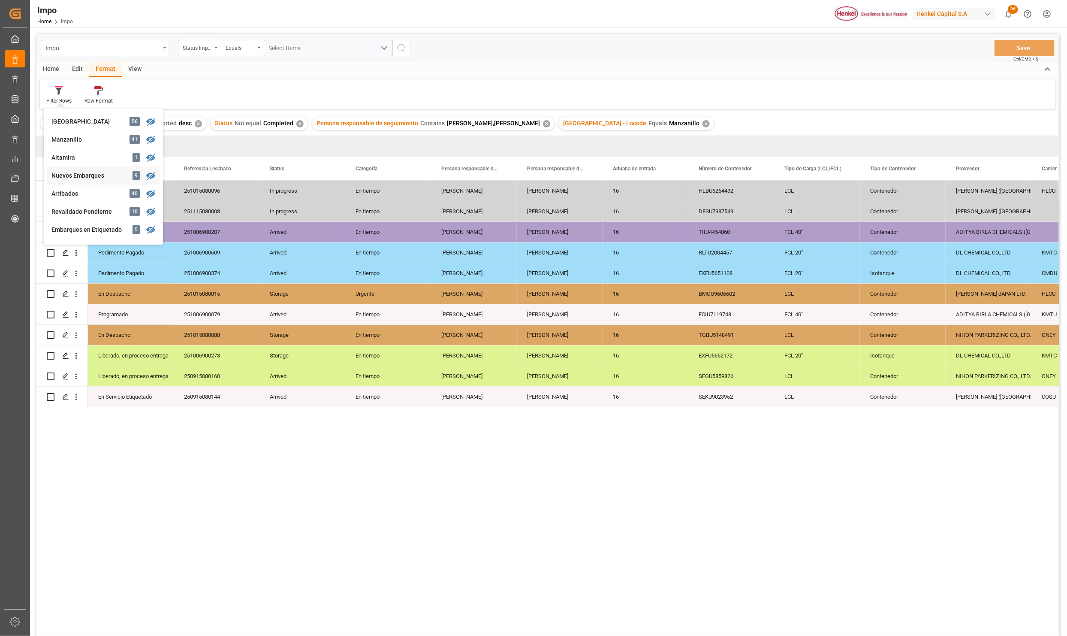
click at [68, 174] on div "Nuevos Embarques" at bounding box center [88, 175] width 75 height 9
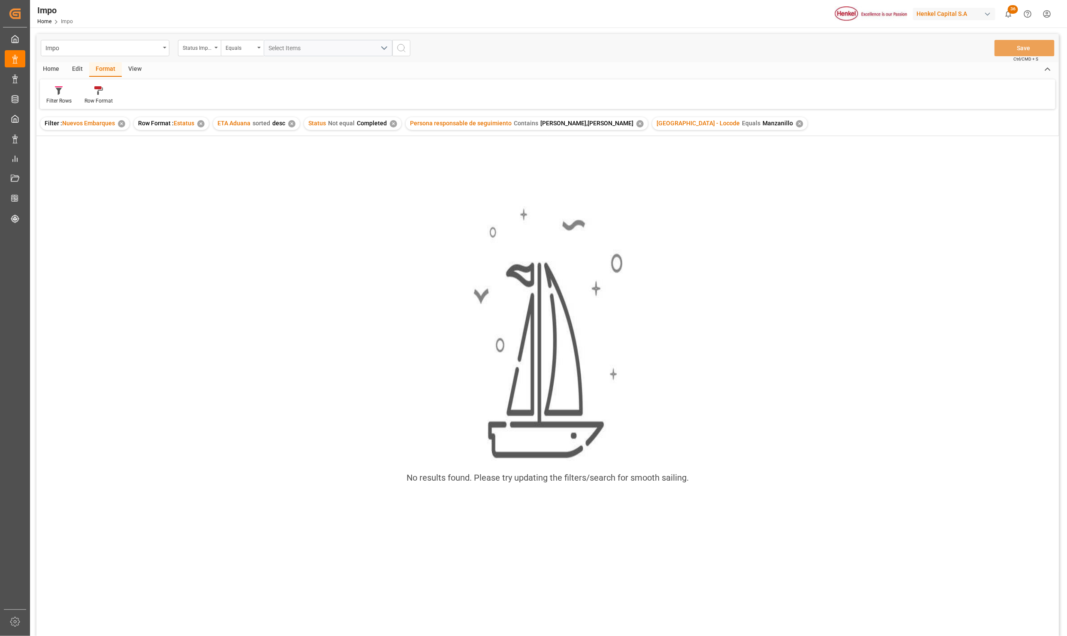
click at [796, 125] on div "✕" at bounding box center [799, 123] width 7 height 7
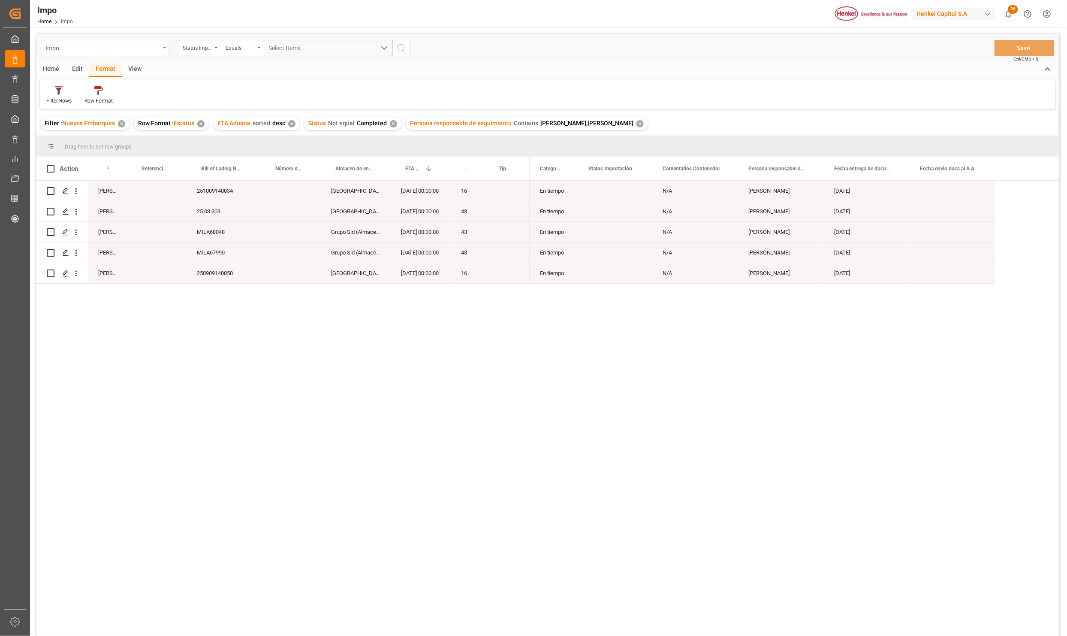
click at [637, 126] on div "✕" at bounding box center [640, 123] width 7 height 7
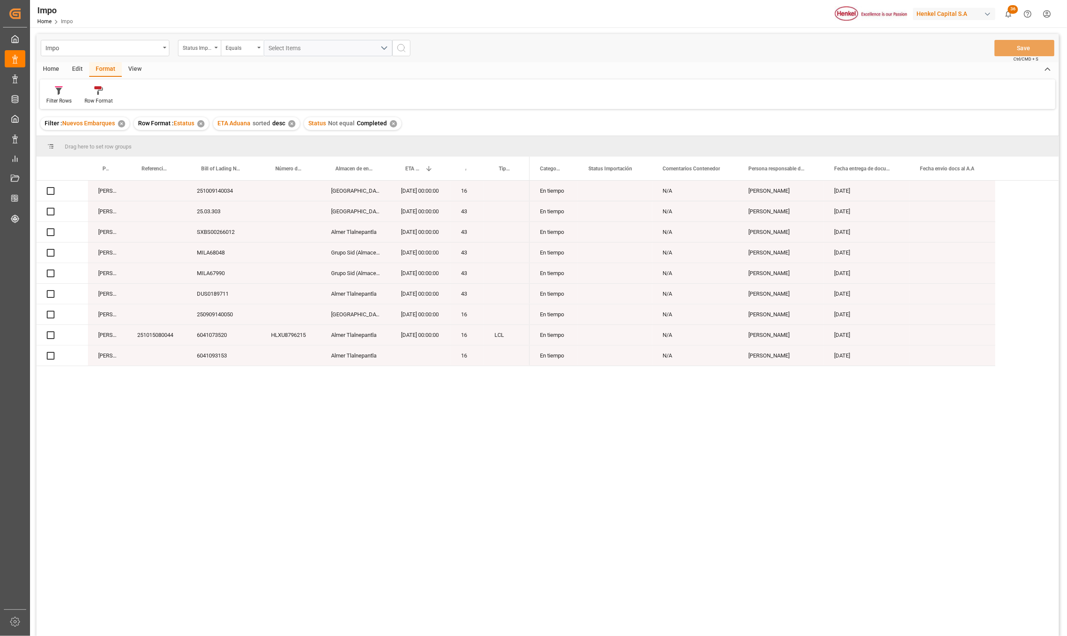
click at [391, 124] on div "✕" at bounding box center [393, 123] width 7 height 7
drag, startPoint x: 103, startPoint y: 167, endPoint x: 102, endPoint y: 153, distance: 14.3
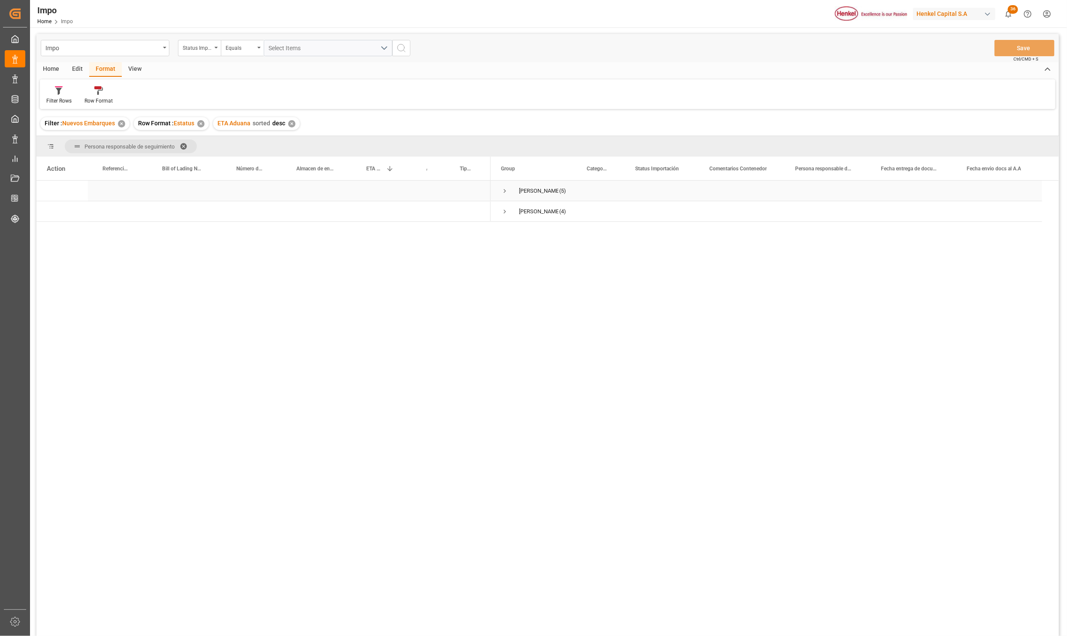
click at [505, 191] on span "Press SPACE to select this row." at bounding box center [505, 191] width 8 height 8
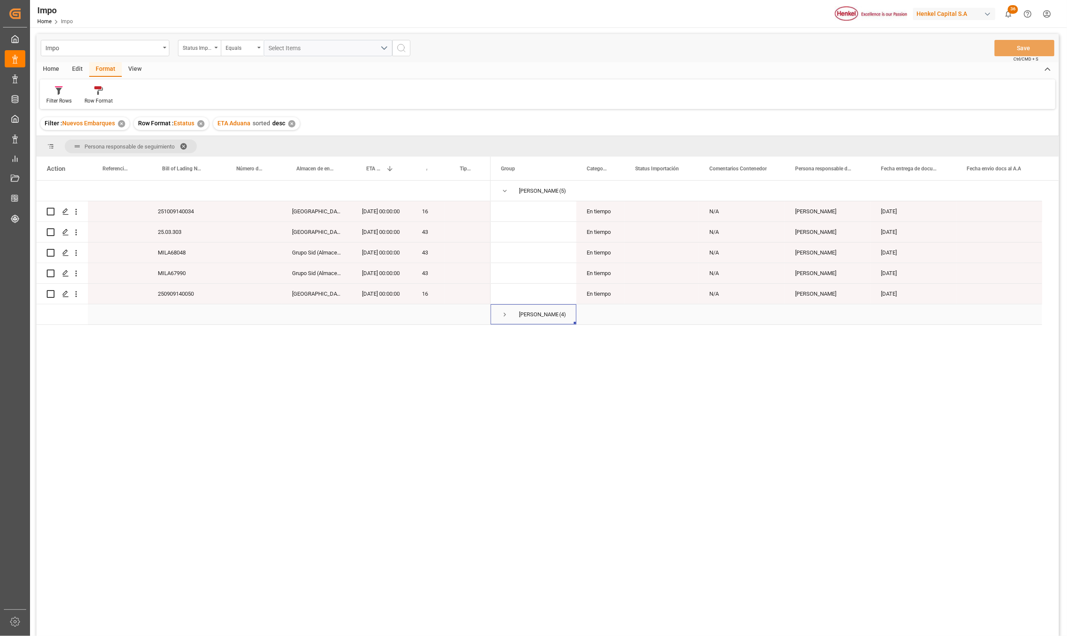
click at [502, 314] on div "Martha Gonzalez (4)" at bounding box center [534, 314] width 86 height 20
click at [509, 319] on span "Martha Gonzalez (4)" at bounding box center [533, 314] width 65 height 19
click at [505, 317] on span "Press SPACE to select this row." at bounding box center [505, 315] width 8 height 8
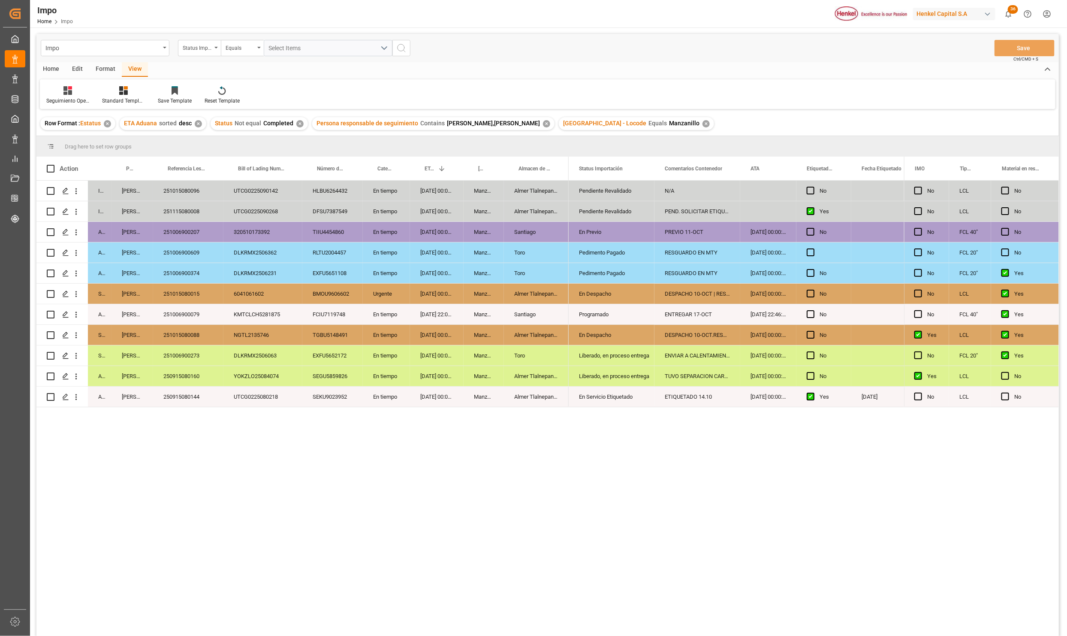
click at [708, 399] on div "ETIQUETADO 14.10" at bounding box center [698, 397] width 86 height 20
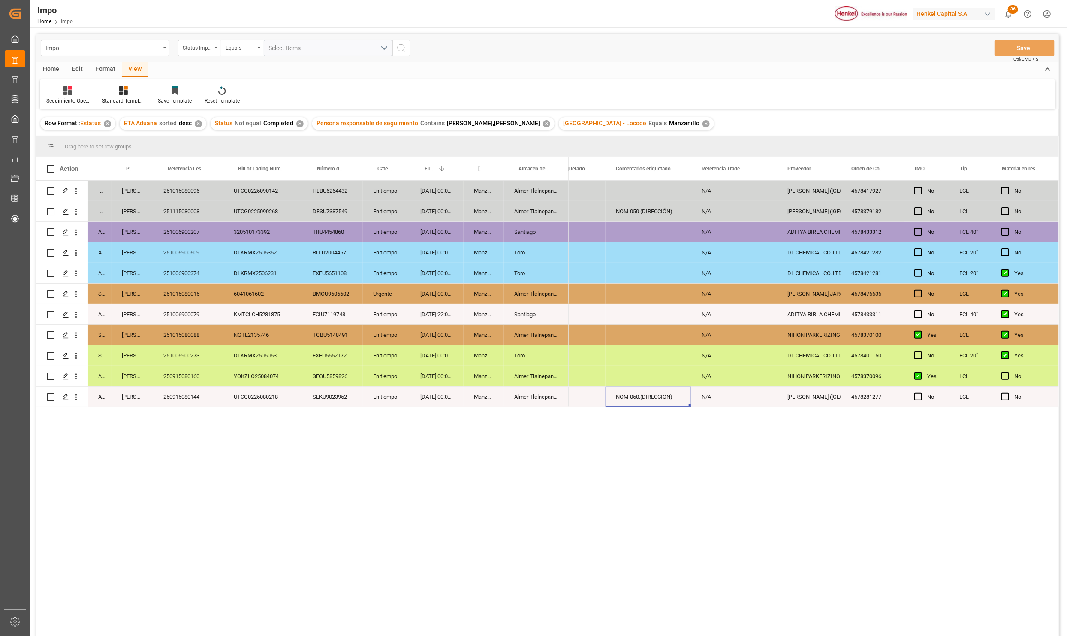
scroll to position [0, 282]
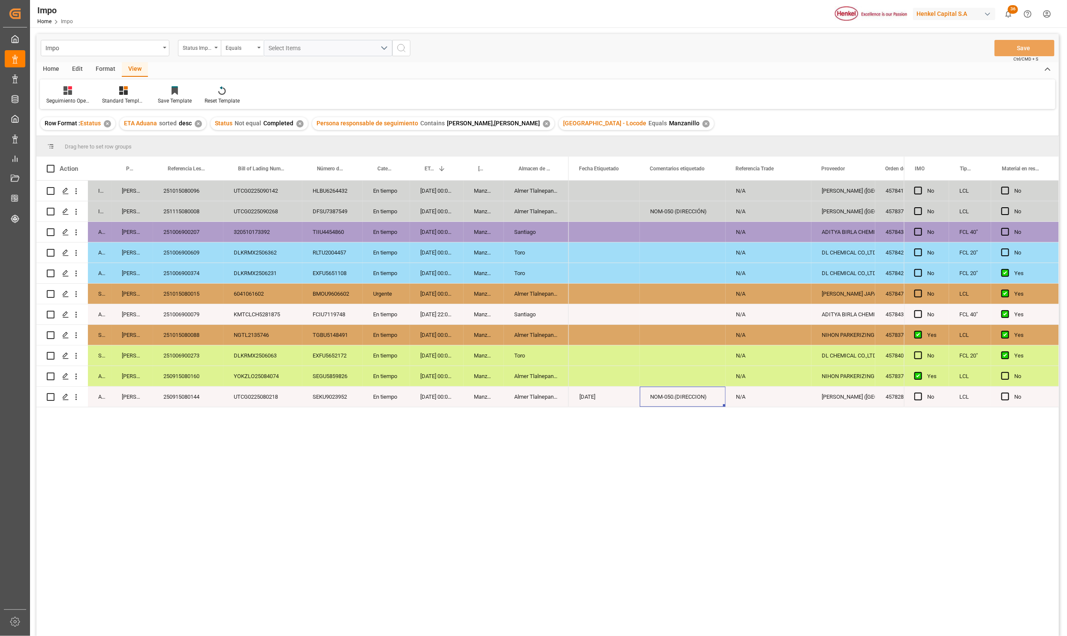
click at [797, 393] on div "N/A" at bounding box center [769, 397] width 86 height 20
click at [514, 338] on div "Almer Tlalnepantla" at bounding box center [536, 335] width 65 height 20
